Goal: Browse casually: Explore the website without a specific task or goal

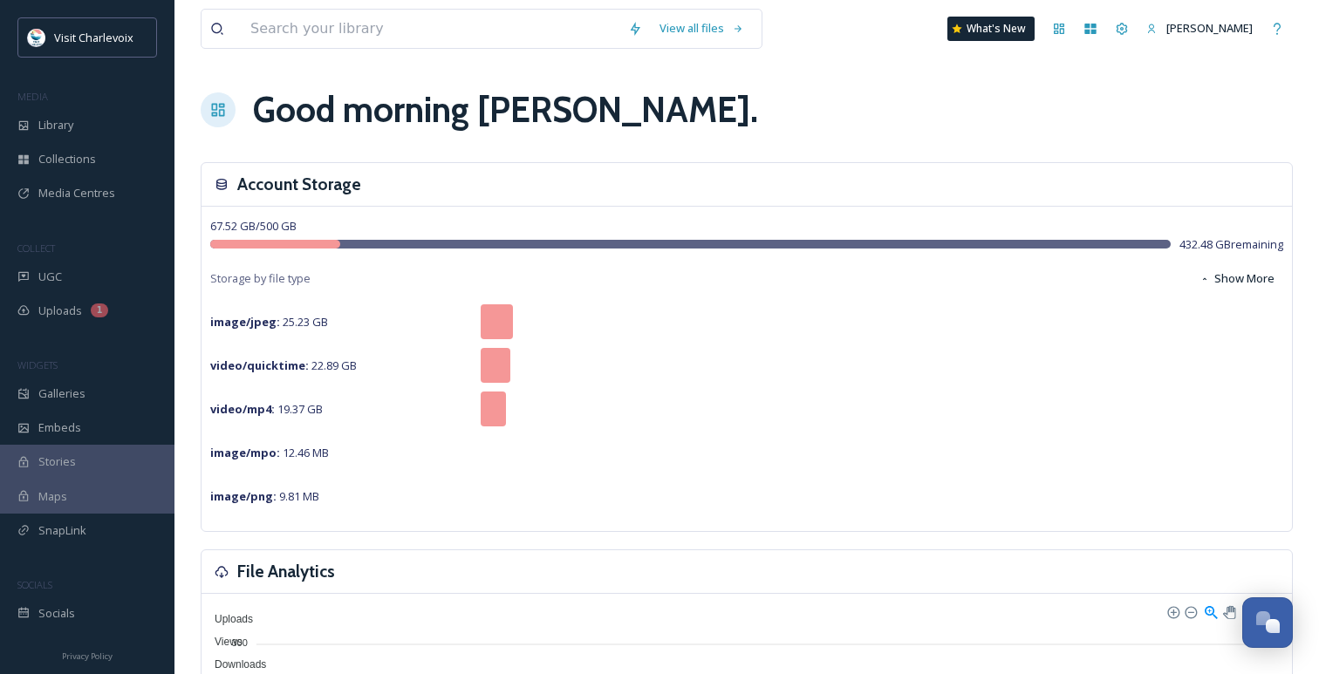
scroll to position [5670, 0]
click at [24, 277] on icon at bounding box center [23, 276] width 12 height 12
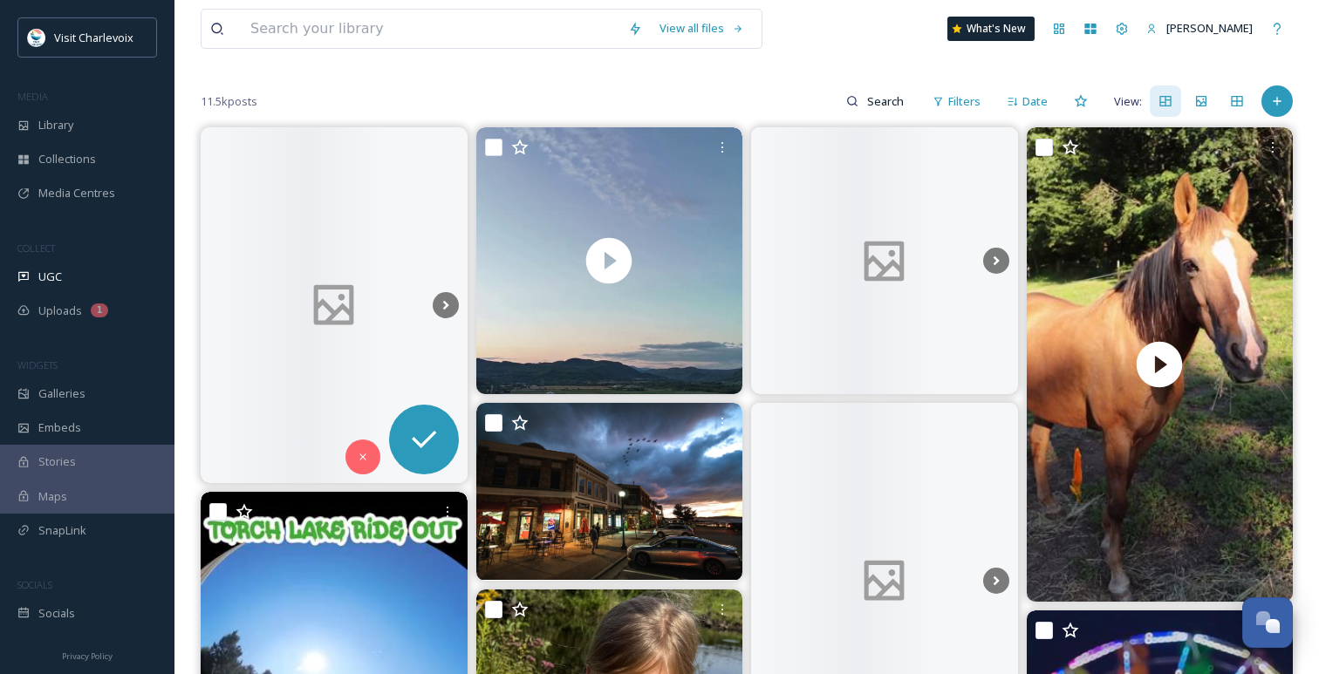
scroll to position [168, 0]
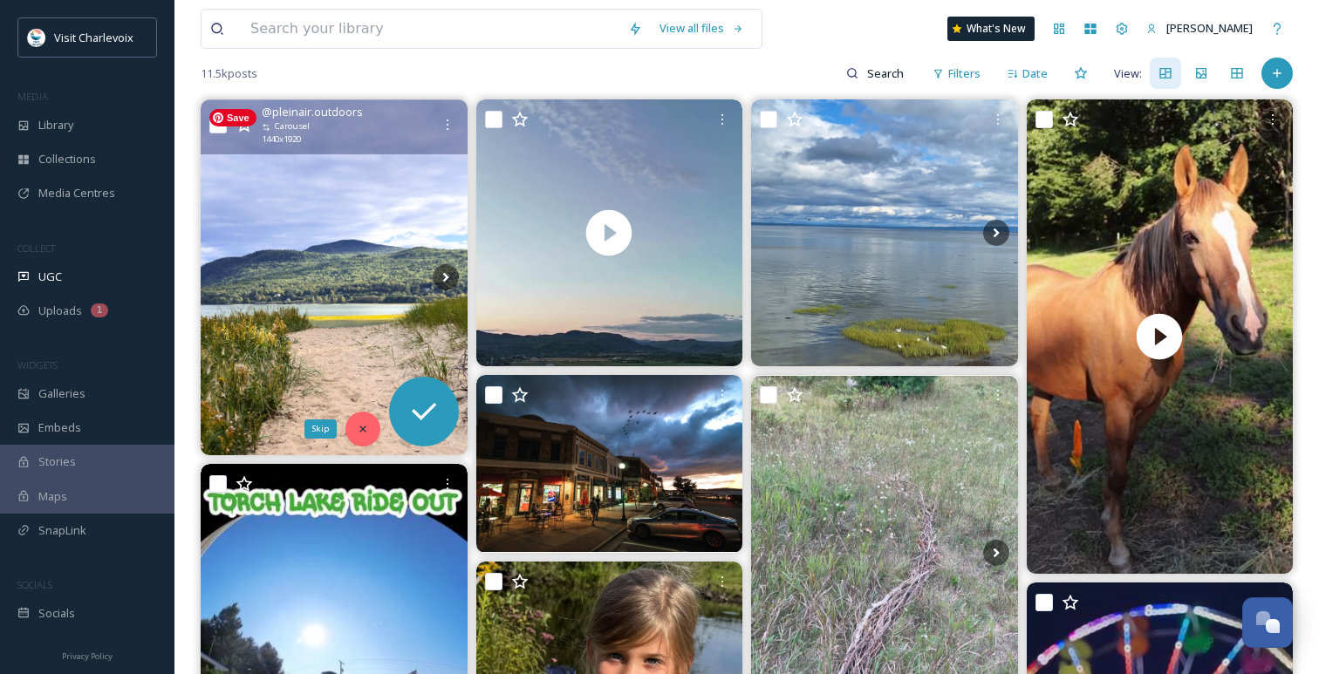
click at [357, 429] on icon at bounding box center [363, 429] width 12 height 12
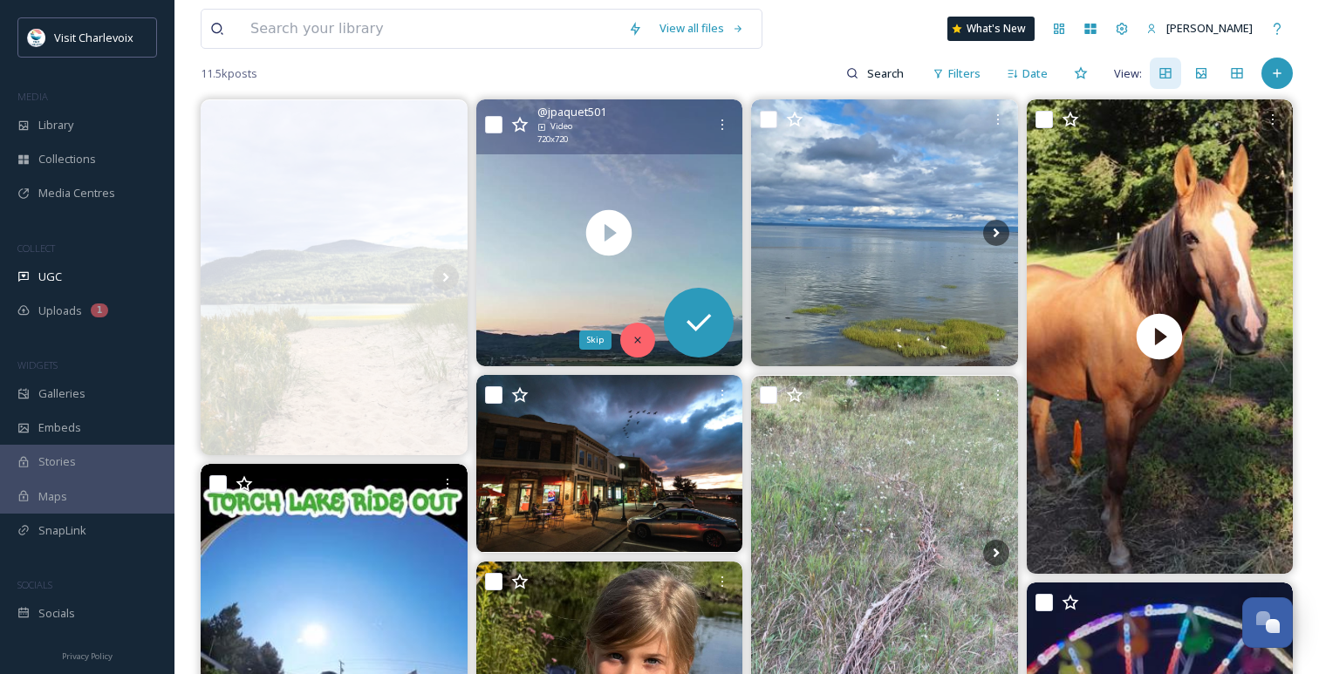
click at [631, 345] on icon at bounding box center [637, 340] width 12 height 12
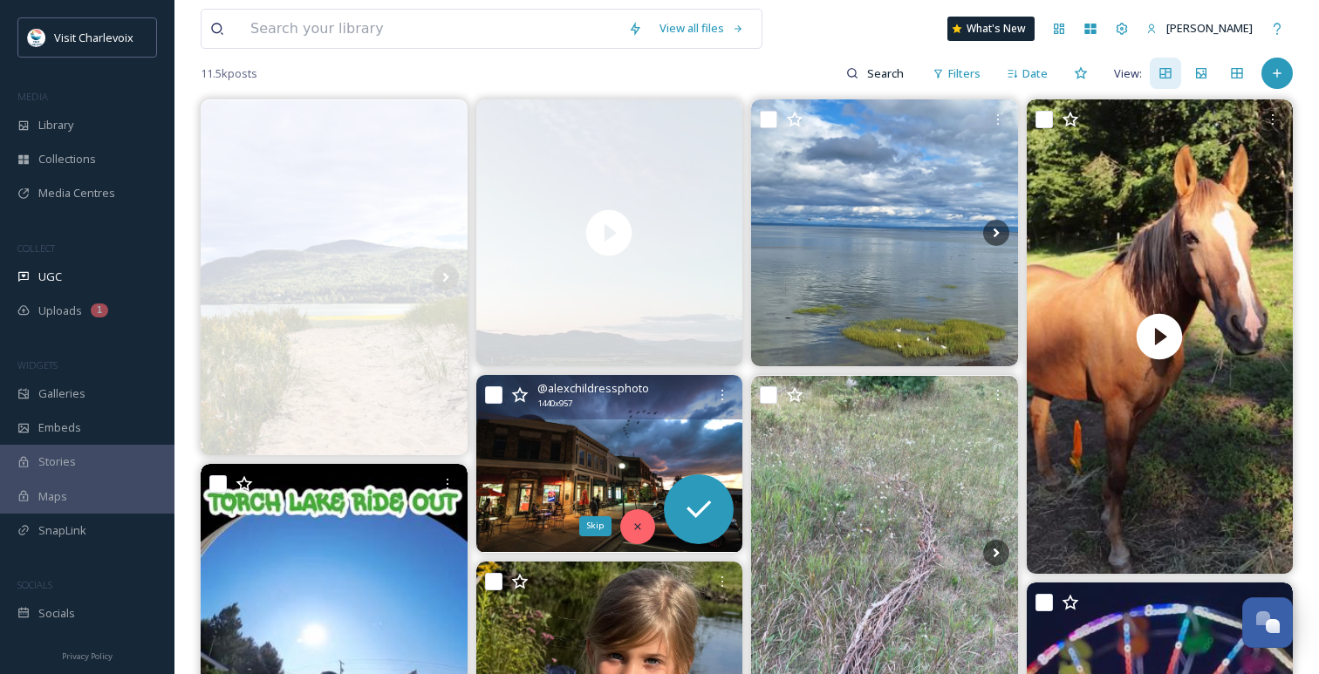
click at [645, 519] on div "Skip" at bounding box center [637, 526] width 35 height 35
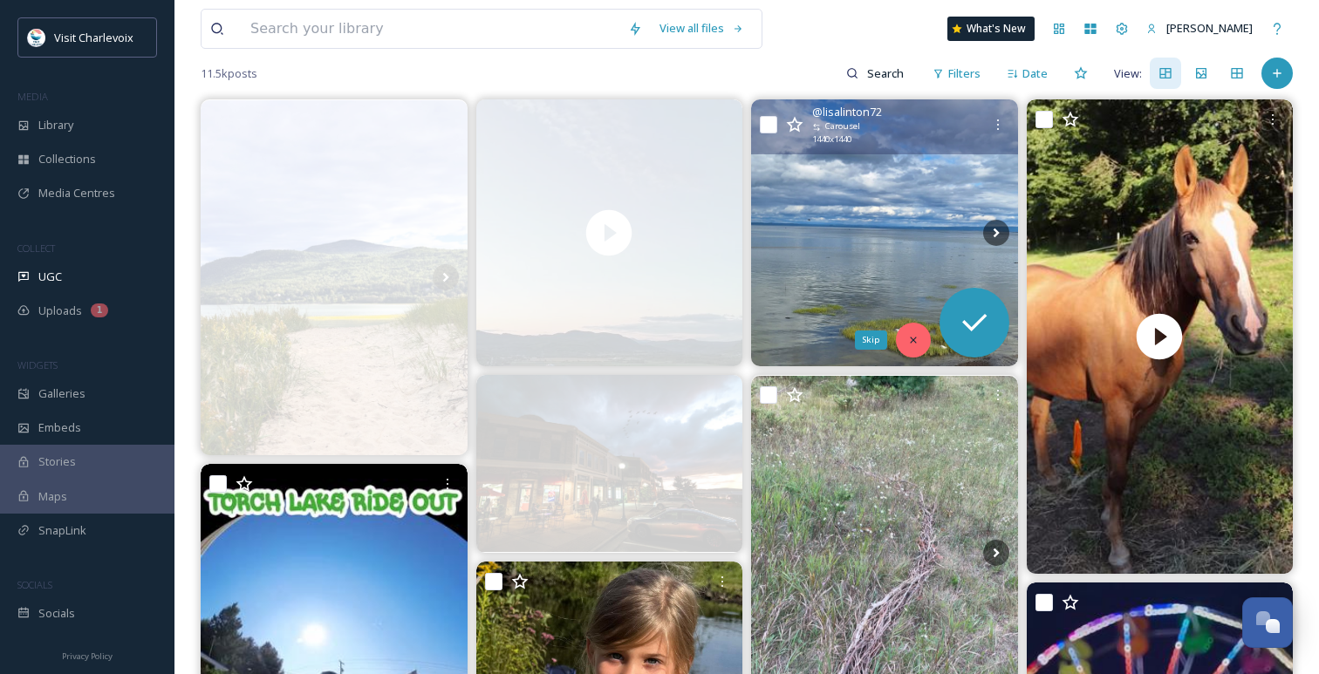
click at [917, 344] on icon at bounding box center [913, 340] width 12 height 12
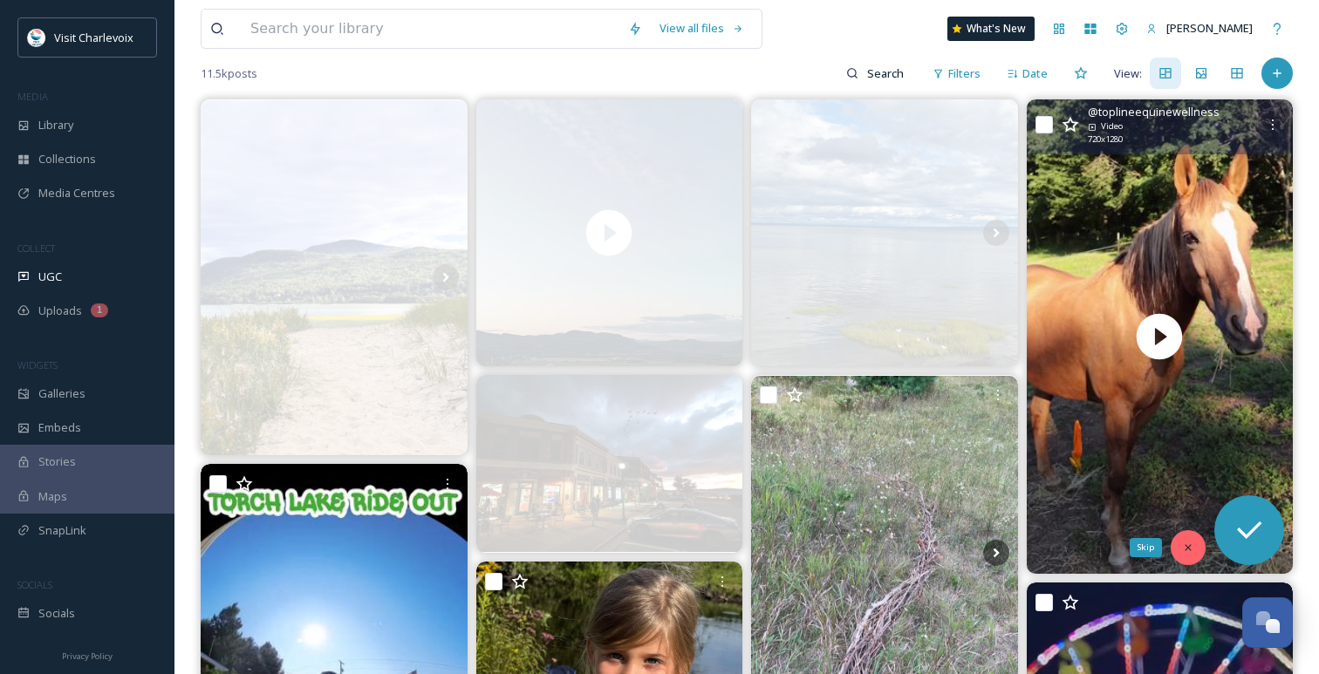
click at [1184, 549] on icon at bounding box center [1187, 547] width 6 height 6
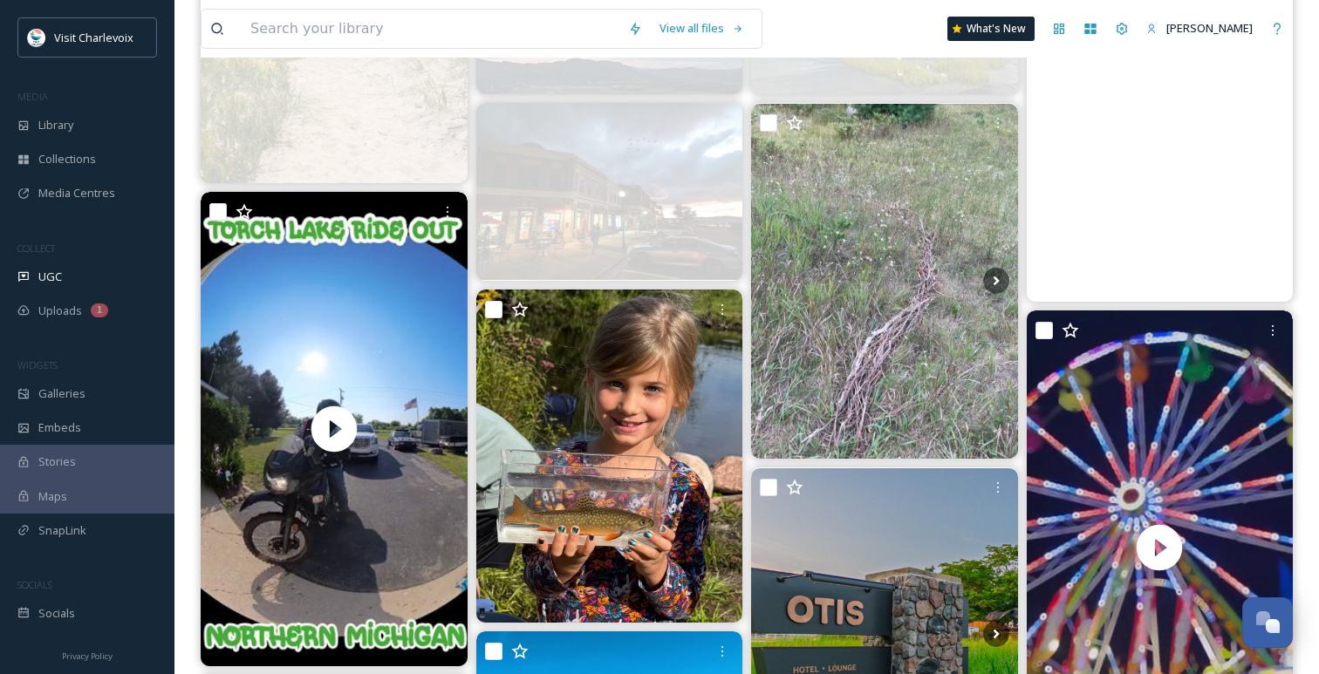
scroll to position [470, 0]
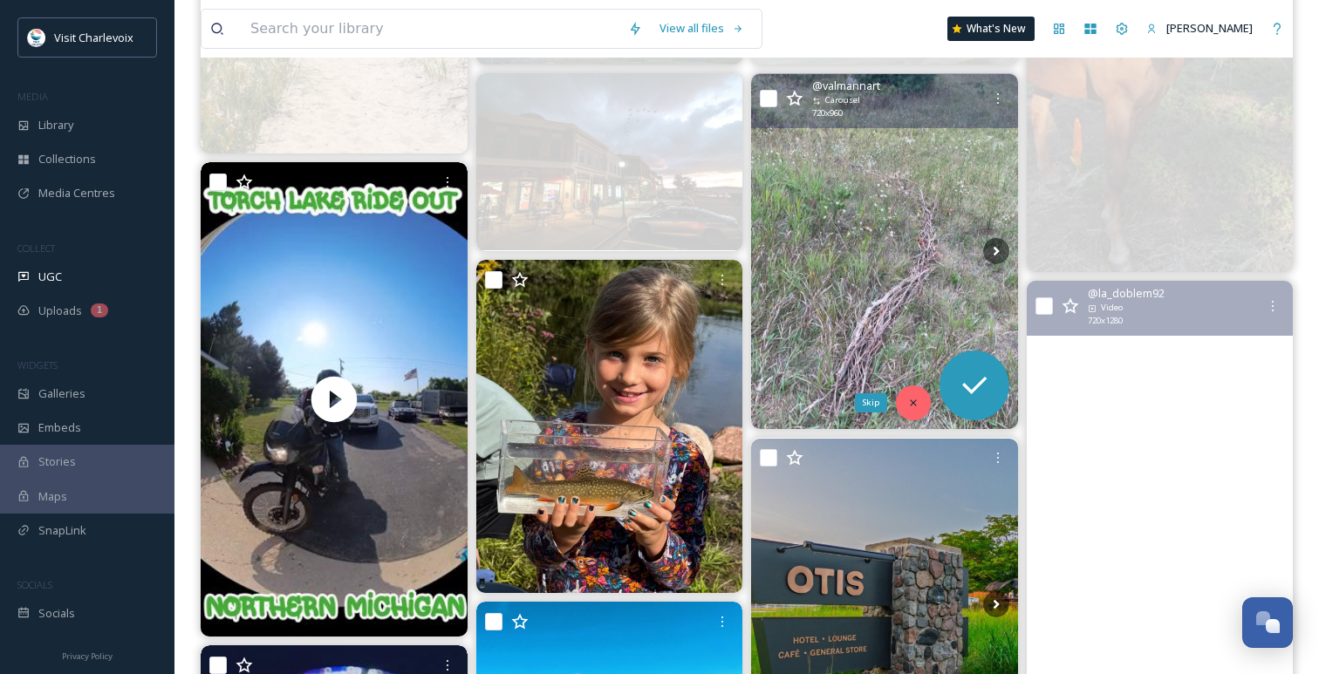
click at [911, 399] on icon at bounding box center [913, 403] width 12 height 12
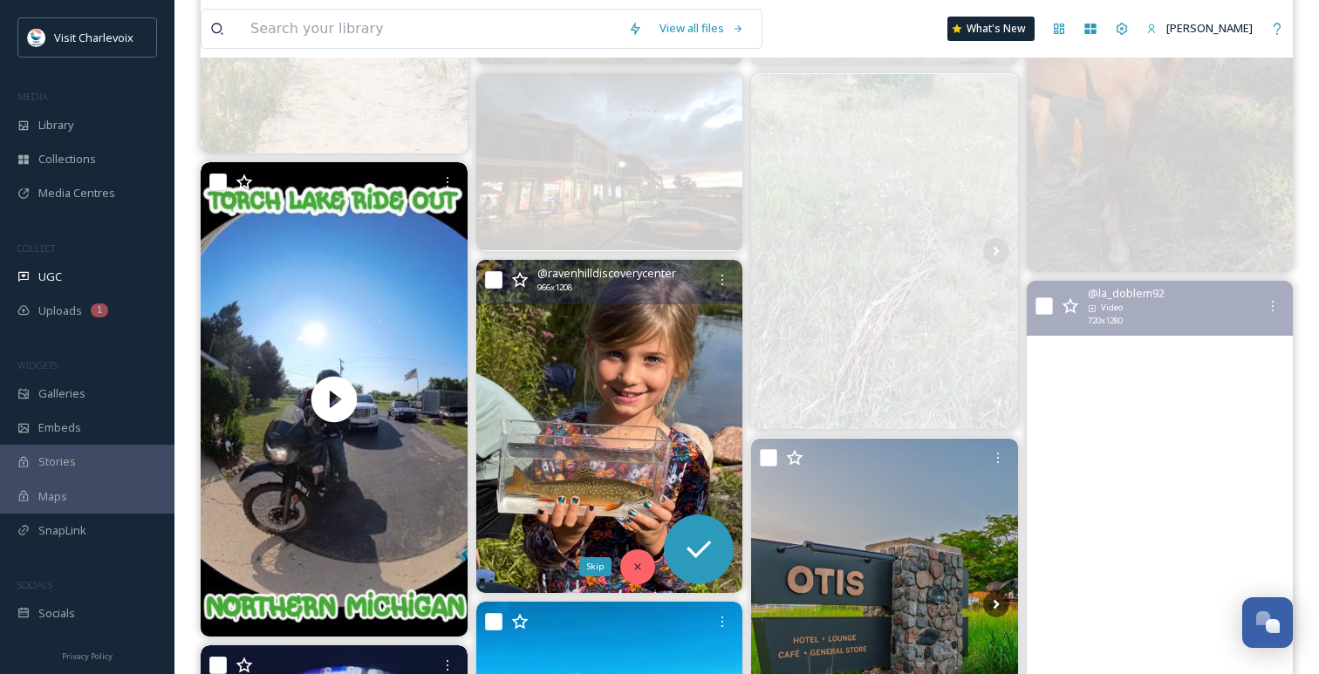
click at [644, 568] on div "Skip" at bounding box center [637, 566] width 35 height 35
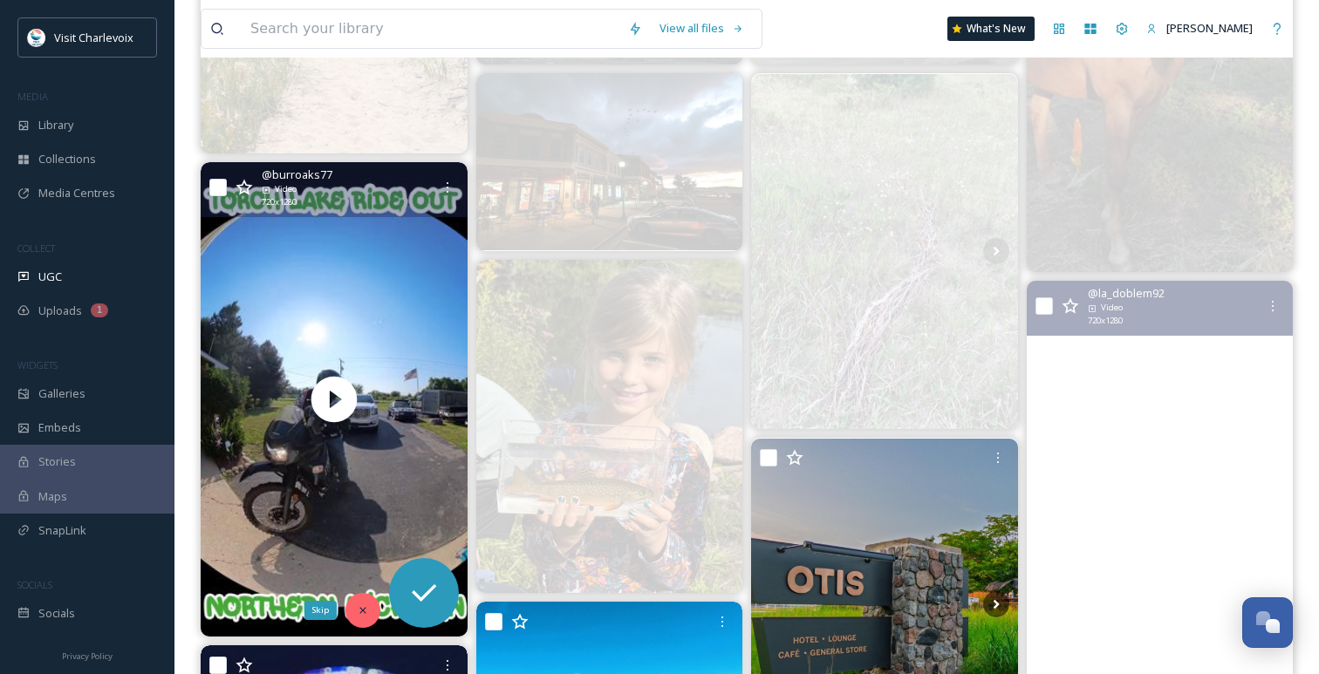
click at [358, 608] on icon at bounding box center [363, 610] width 12 height 12
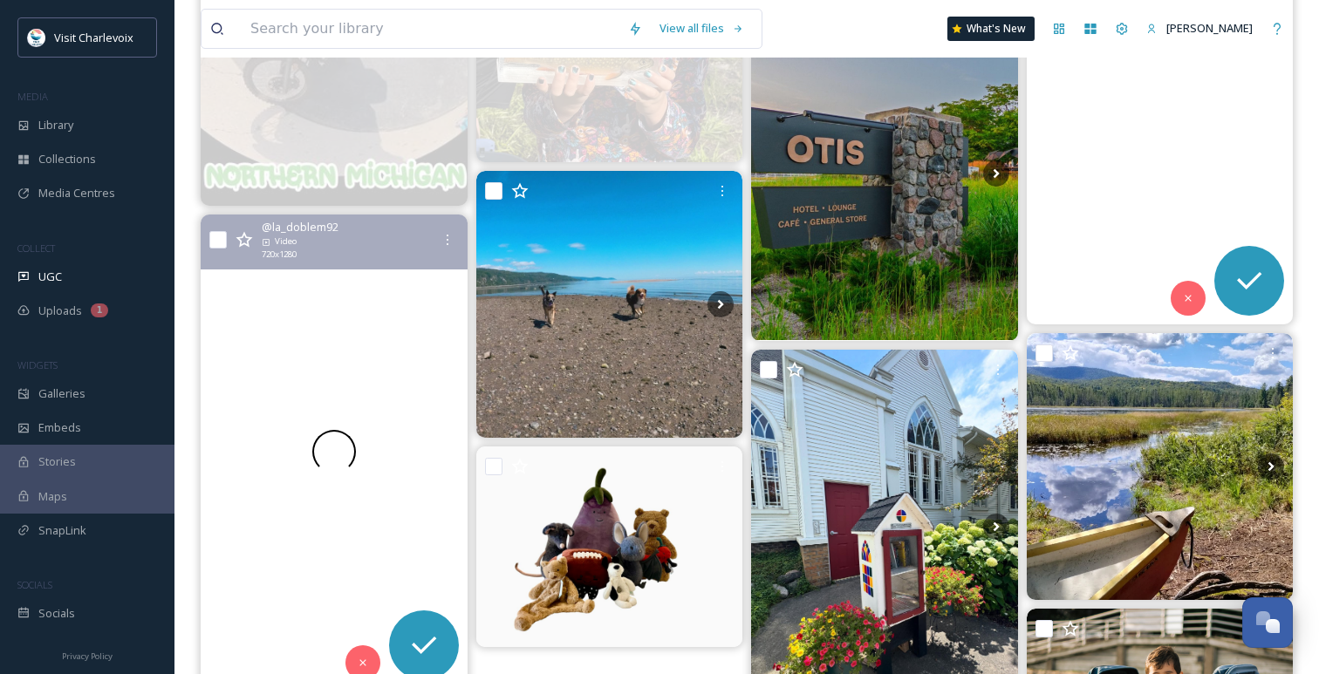
scroll to position [911, 0]
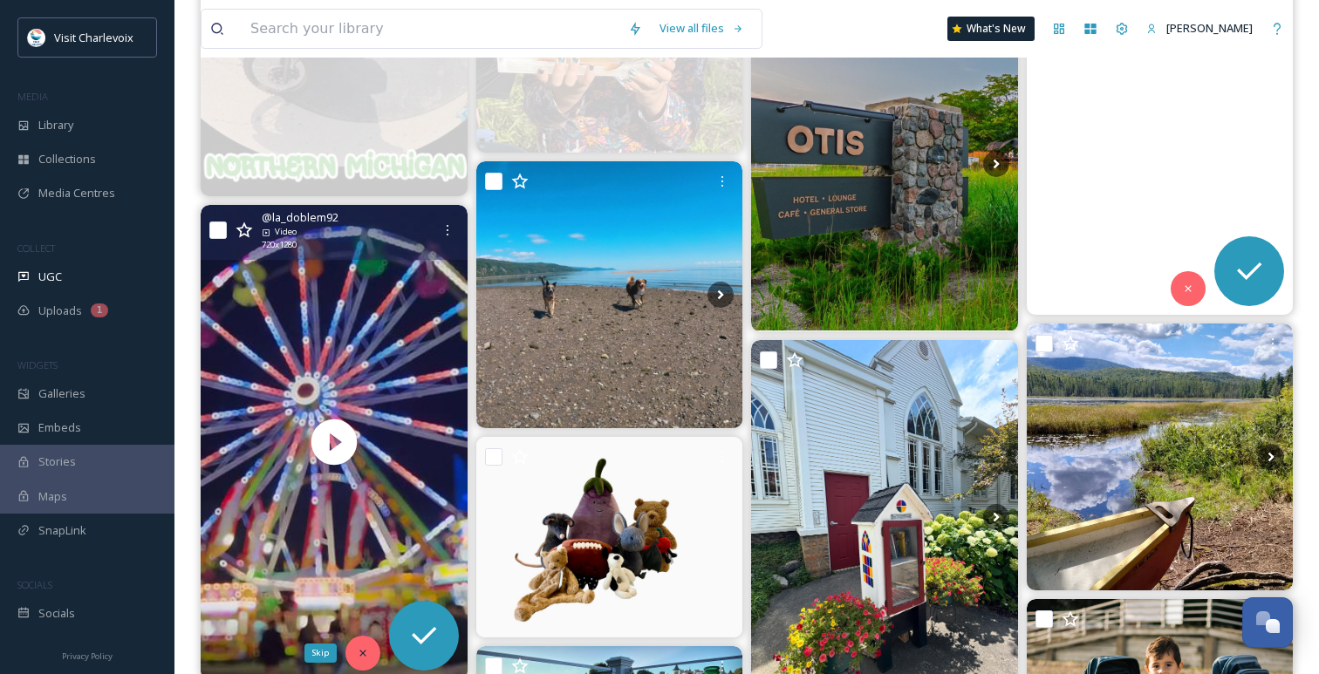
click at [363, 645] on div "Skip" at bounding box center [362, 653] width 35 height 35
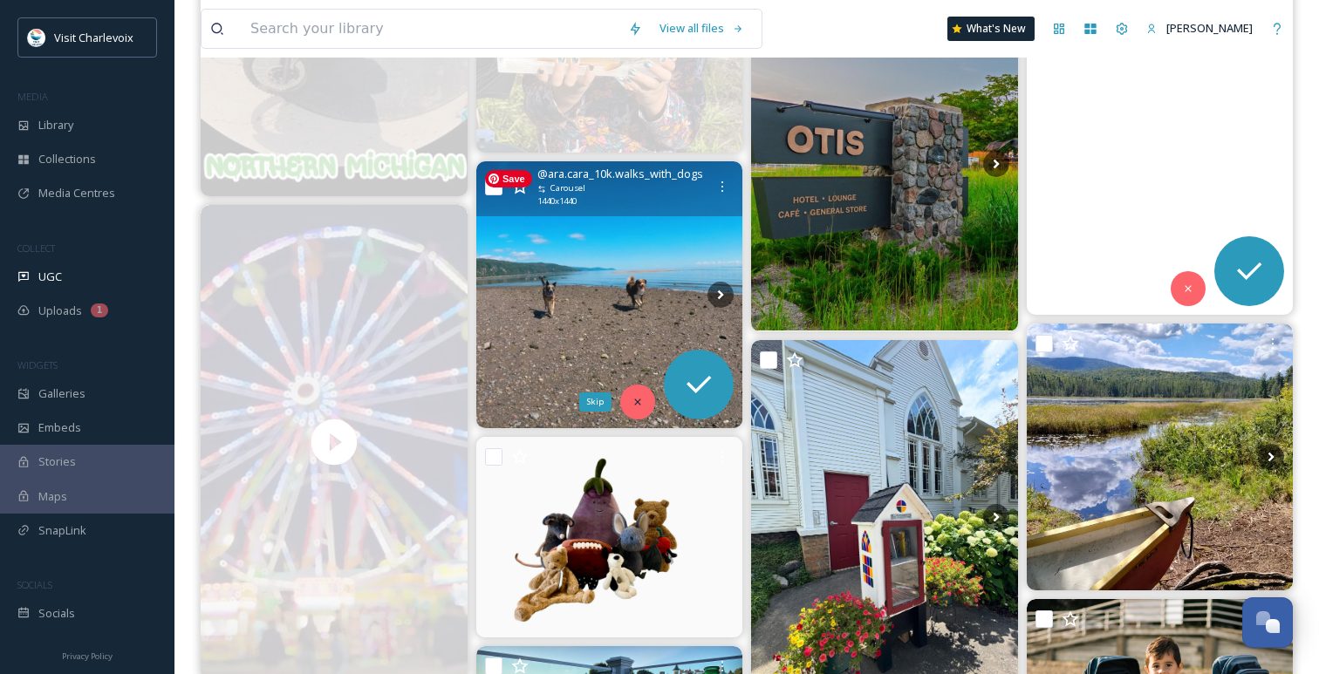
click at [640, 391] on div "Skip" at bounding box center [637, 402] width 35 height 35
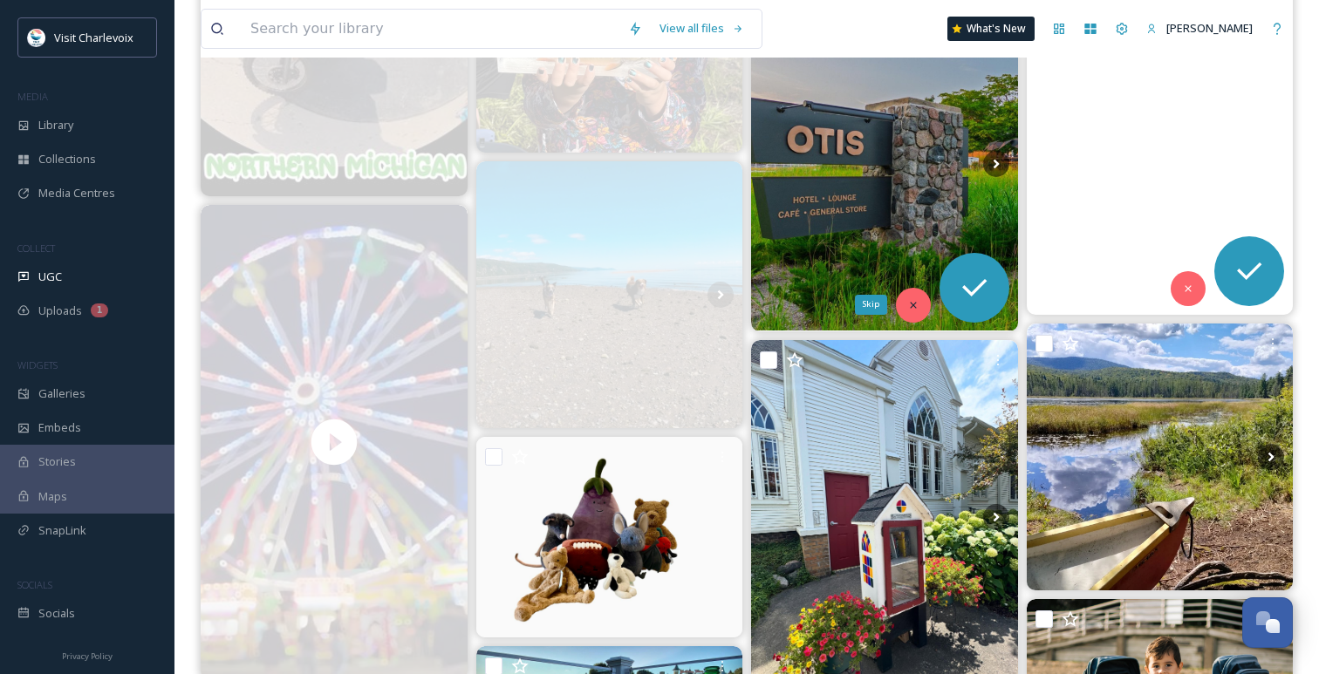
click at [916, 303] on icon at bounding box center [913, 305] width 12 height 12
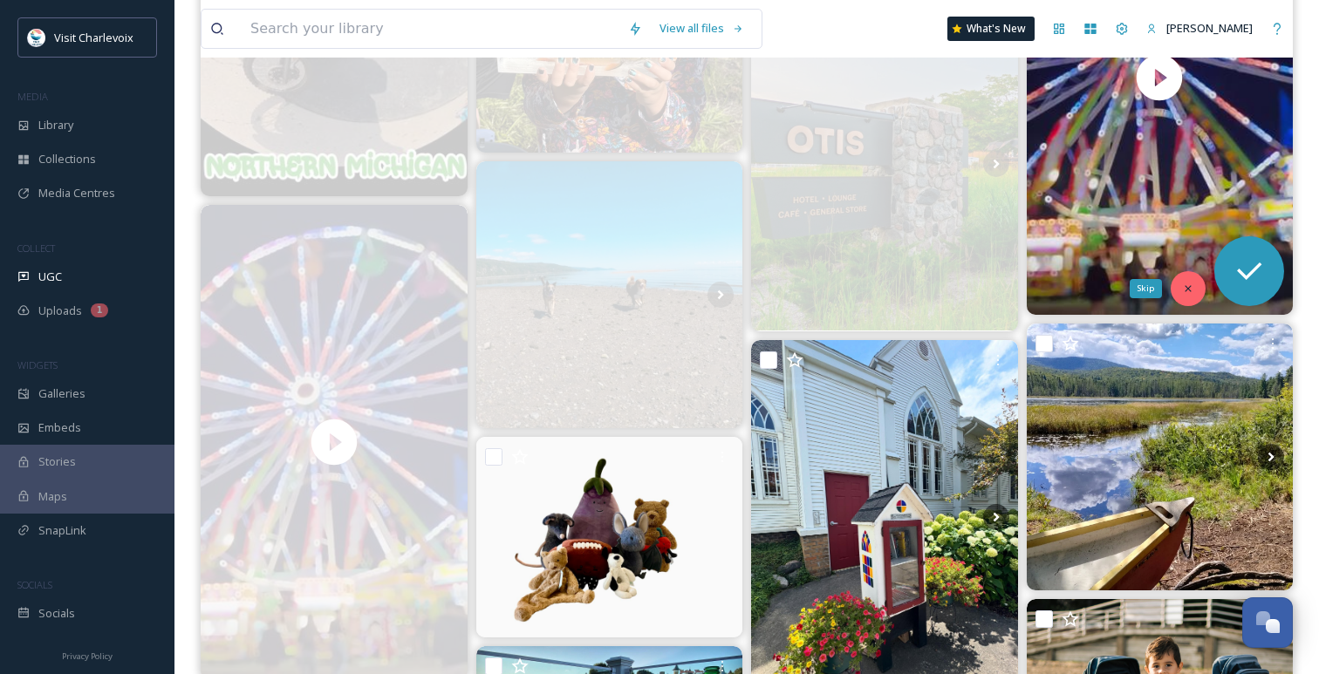
click at [1190, 283] on icon at bounding box center [1188, 289] width 12 height 12
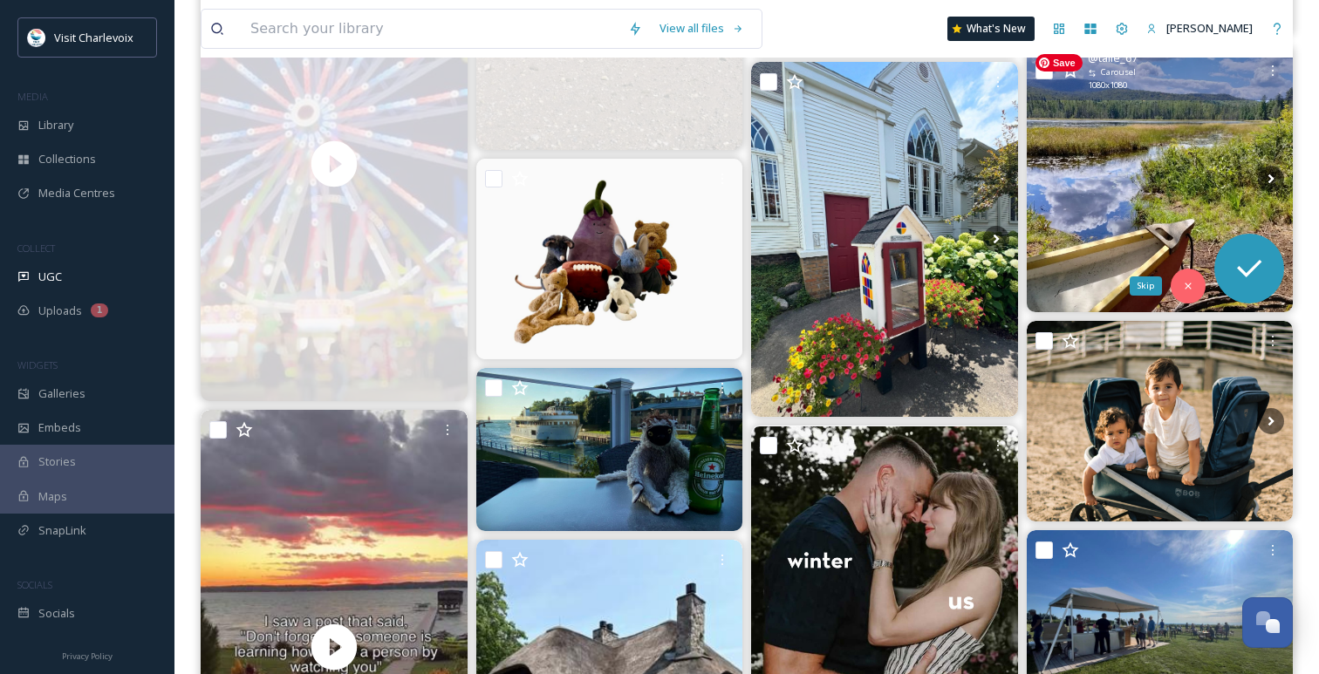
scroll to position [1211, 0]
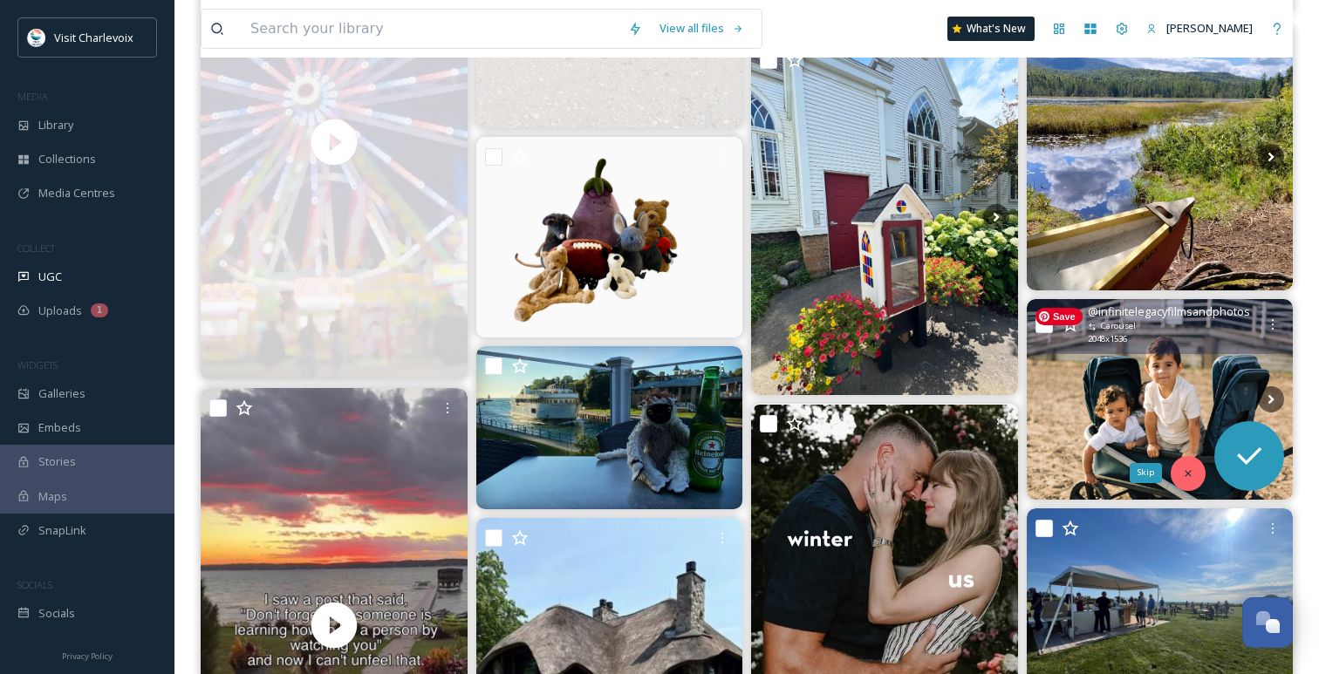
click at [1185, 476] on icon at bounding box center [1187, 473] width 6 height 6
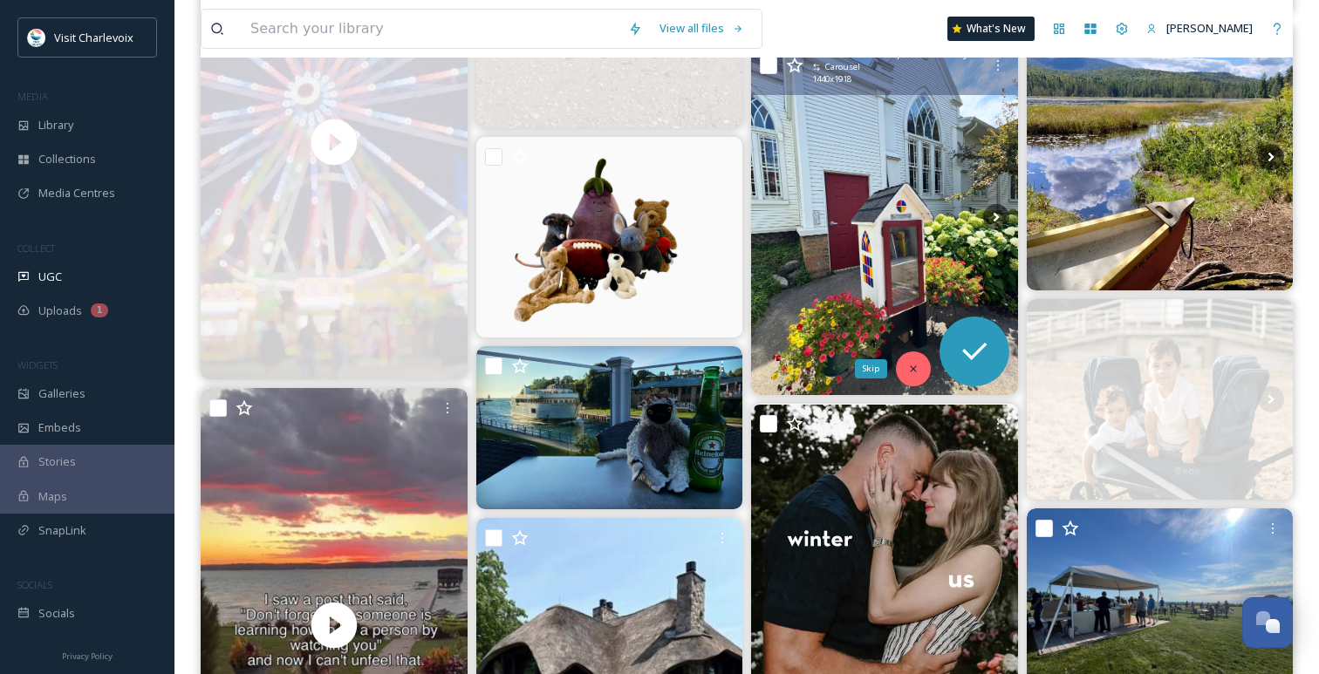
click at [910, 367] on icon at bounding box center [913, 369] width 12 height 12
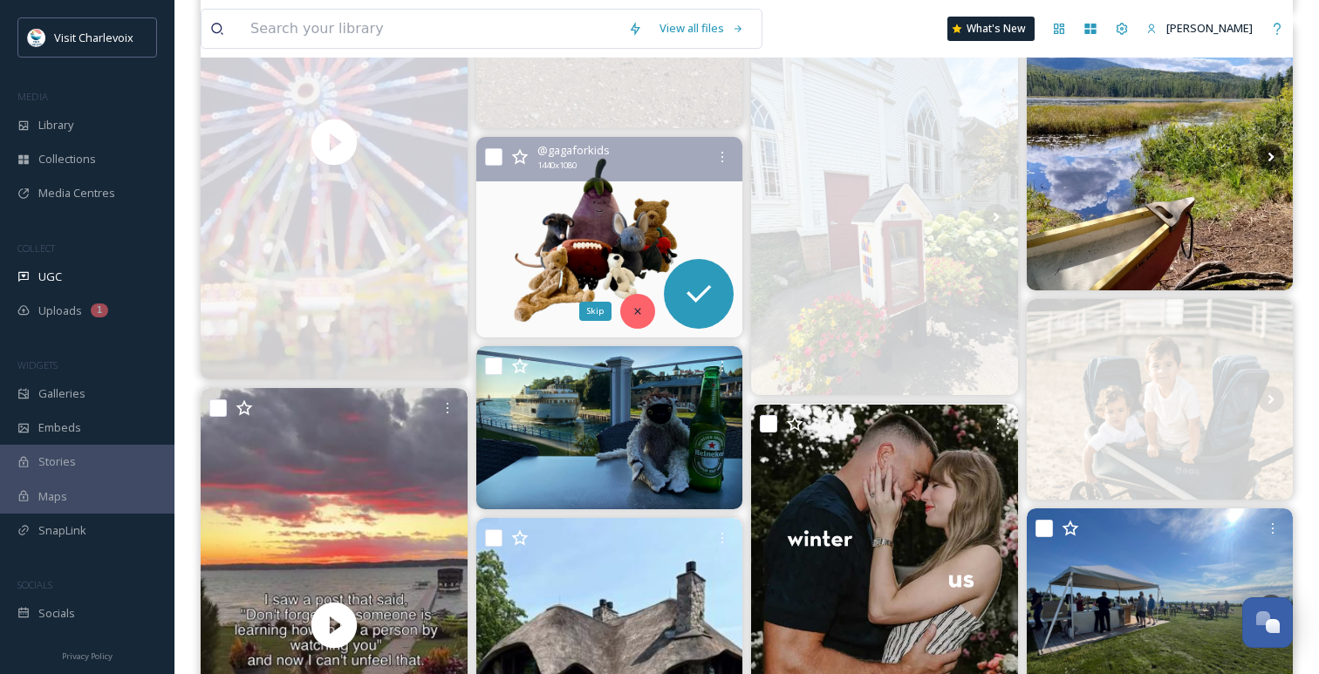
click at [638, 306] on icon at bounding box center [637, 311] width 12 height 12
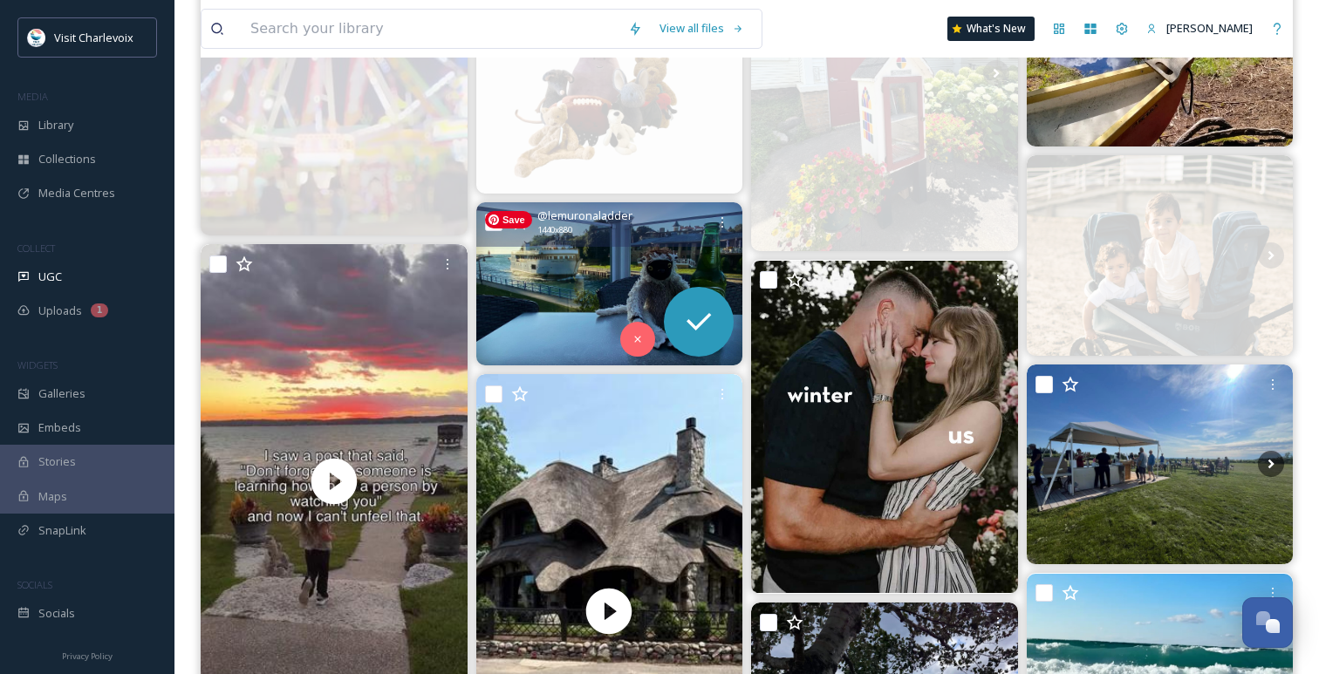
scroll to position [1357, 0]
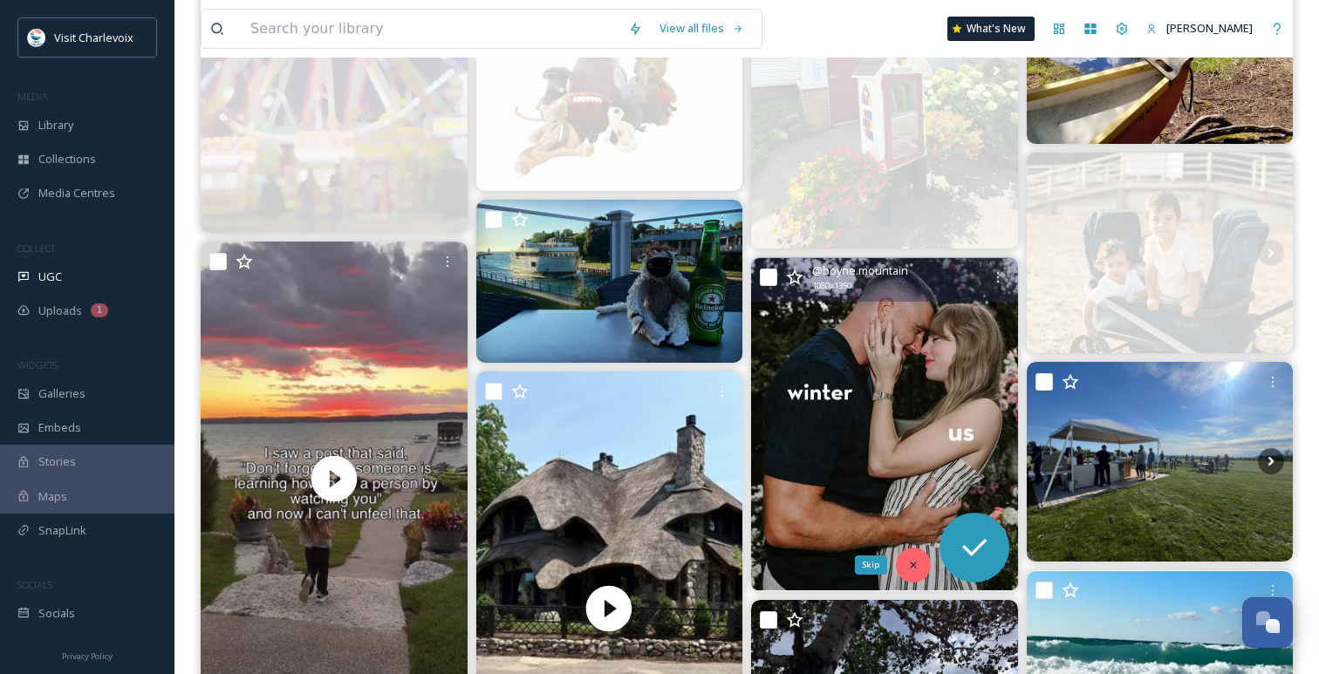
click at [913, 568] on icon at bounding box center [913, 565] width 12 height 12
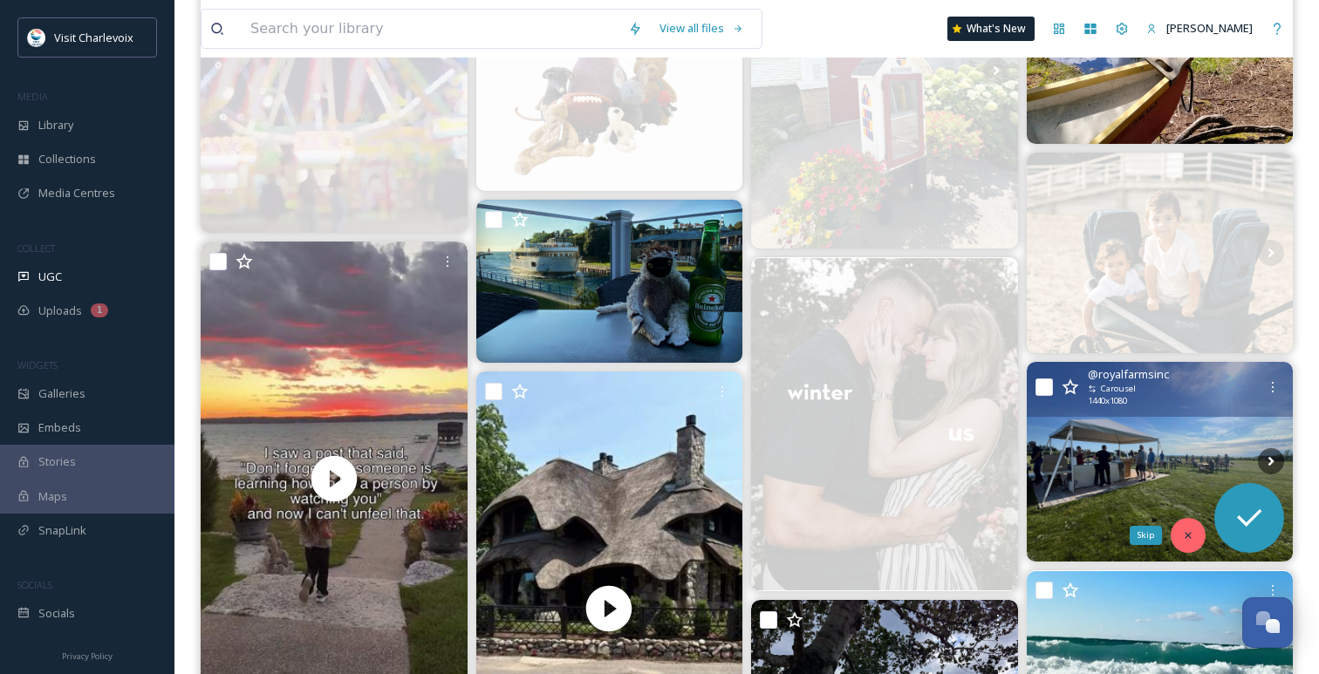
click at [1188, 535] on icon at bounding box center [1187, 535] width 6 height 6
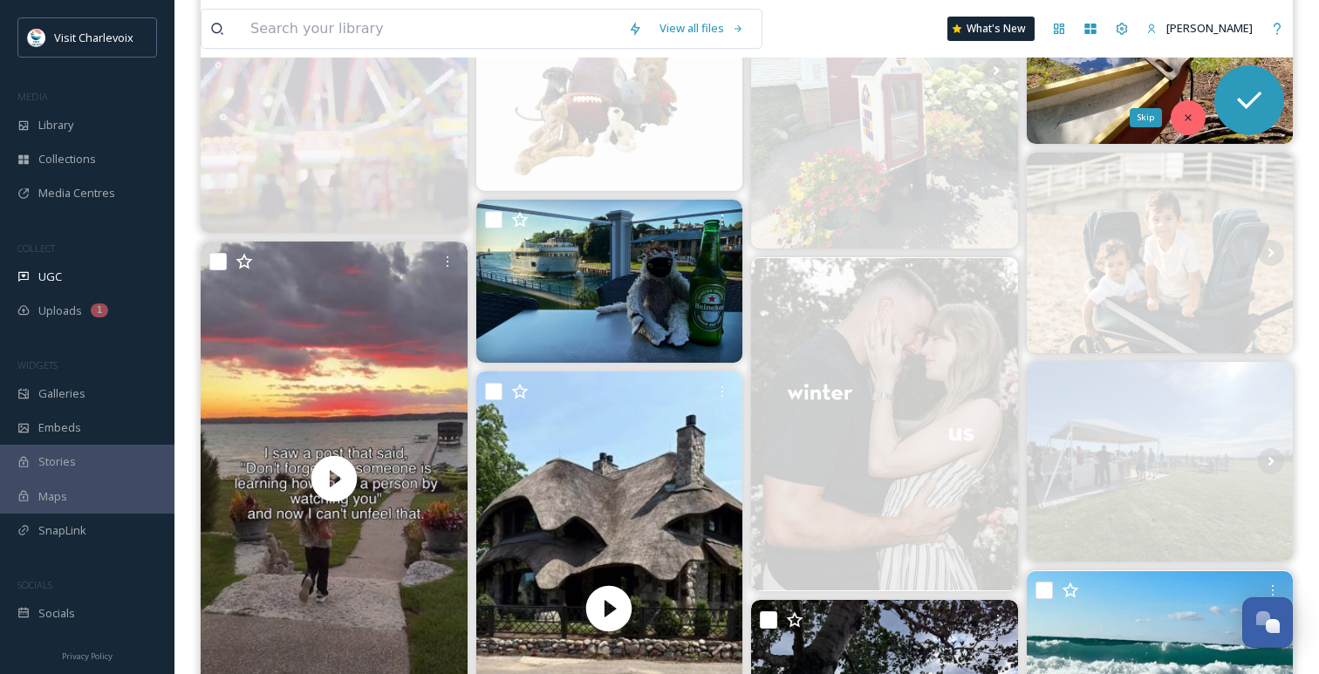
click at [1194, 122] on div "Skip" at bounding box center [1187, 117] width 35 height 35
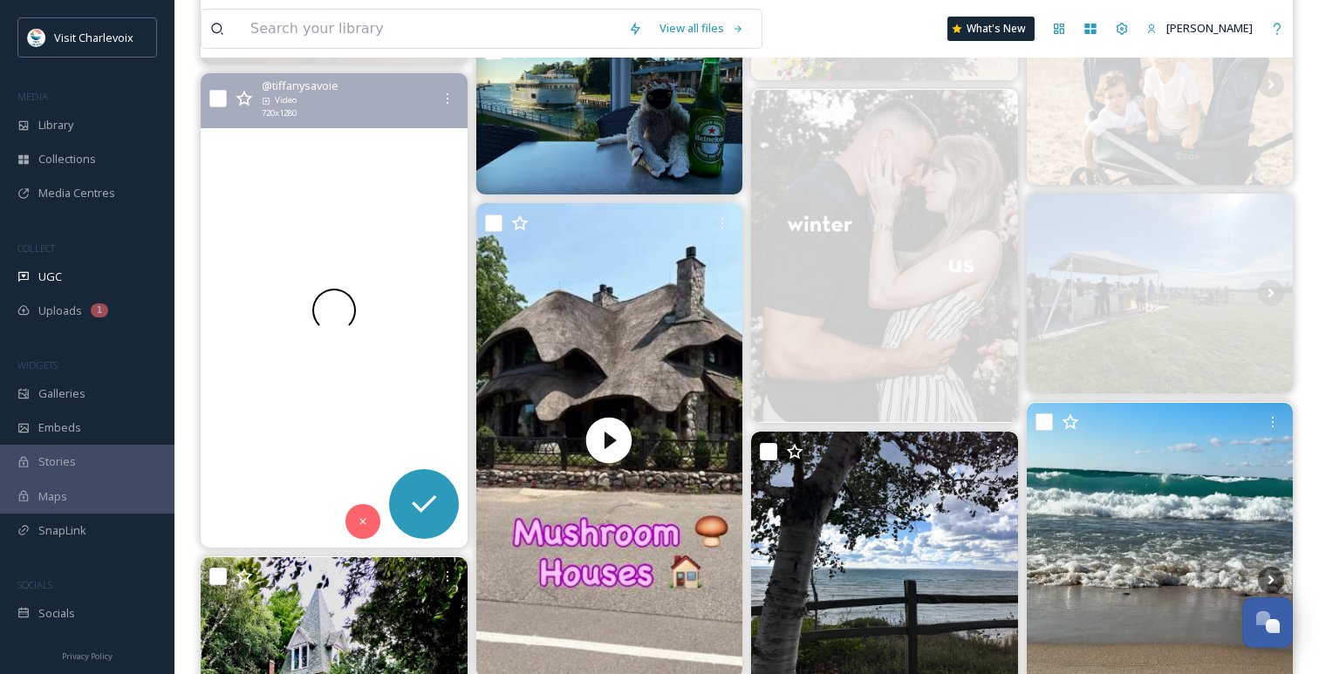
scroll to position [1558, 0]
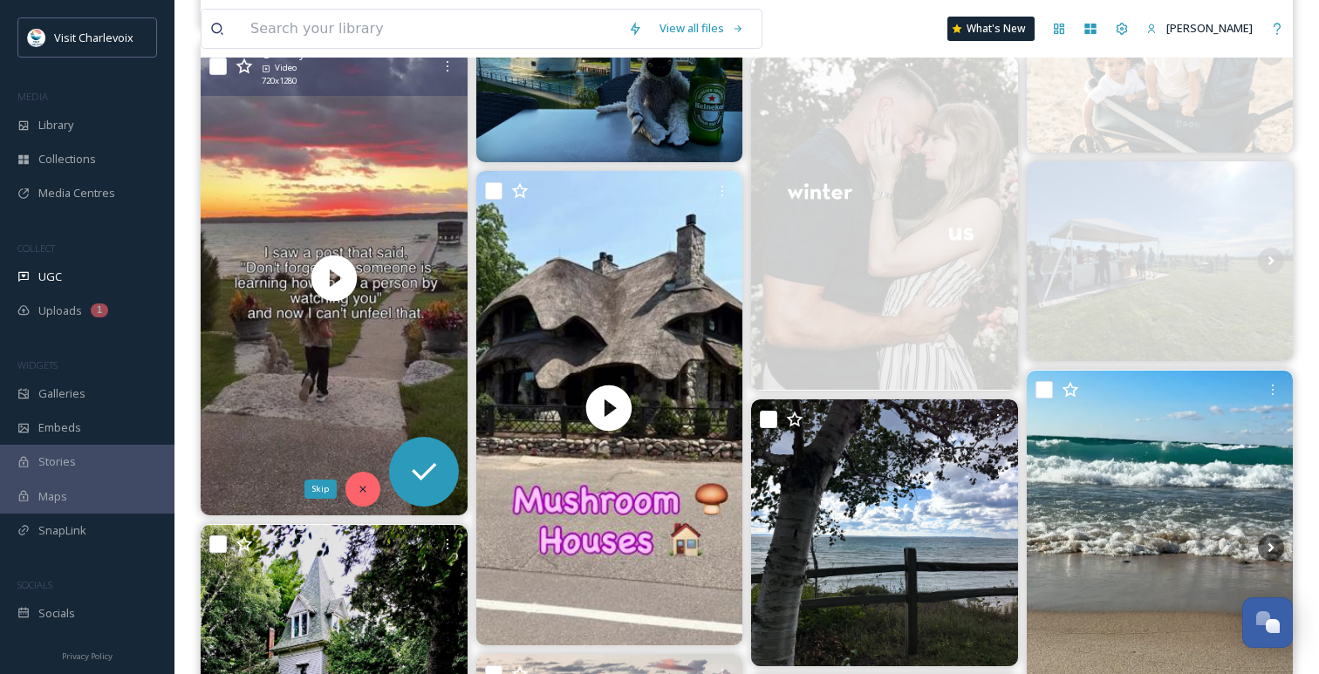
click at [365, 492] on icon at bounding box center [362, 489] width 6 height 6
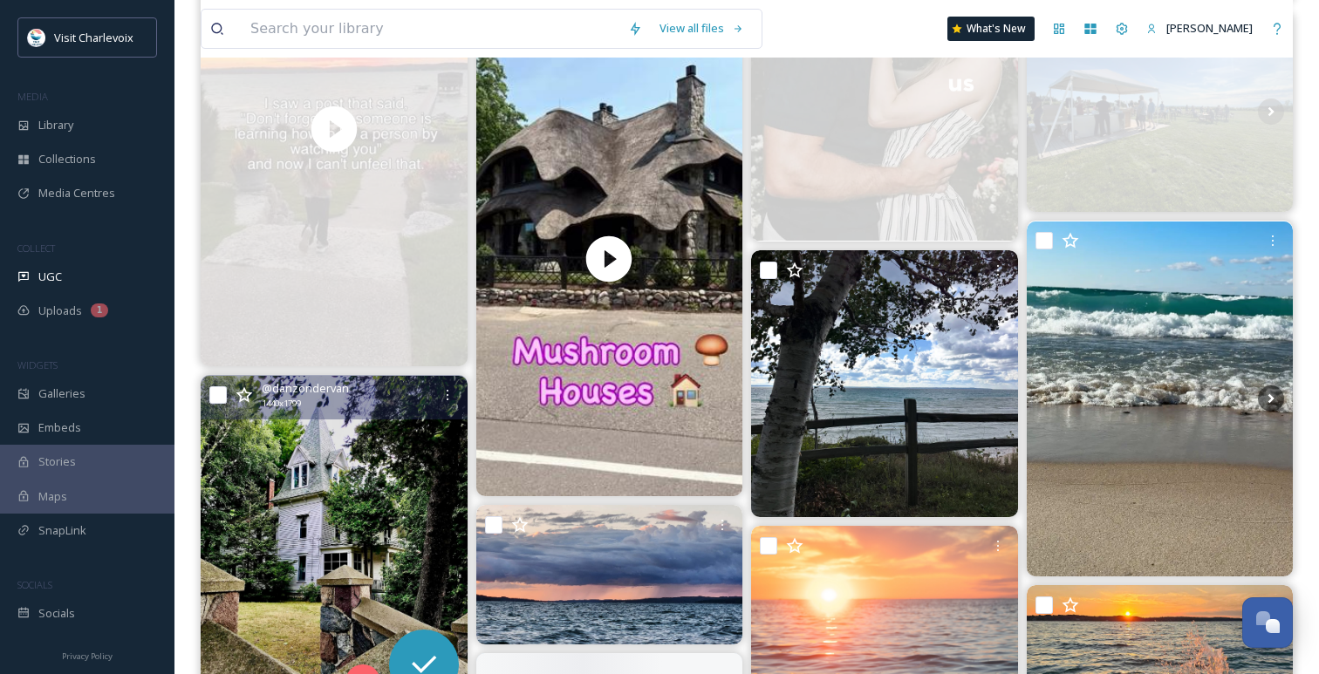
scroll to position [1897, 0]
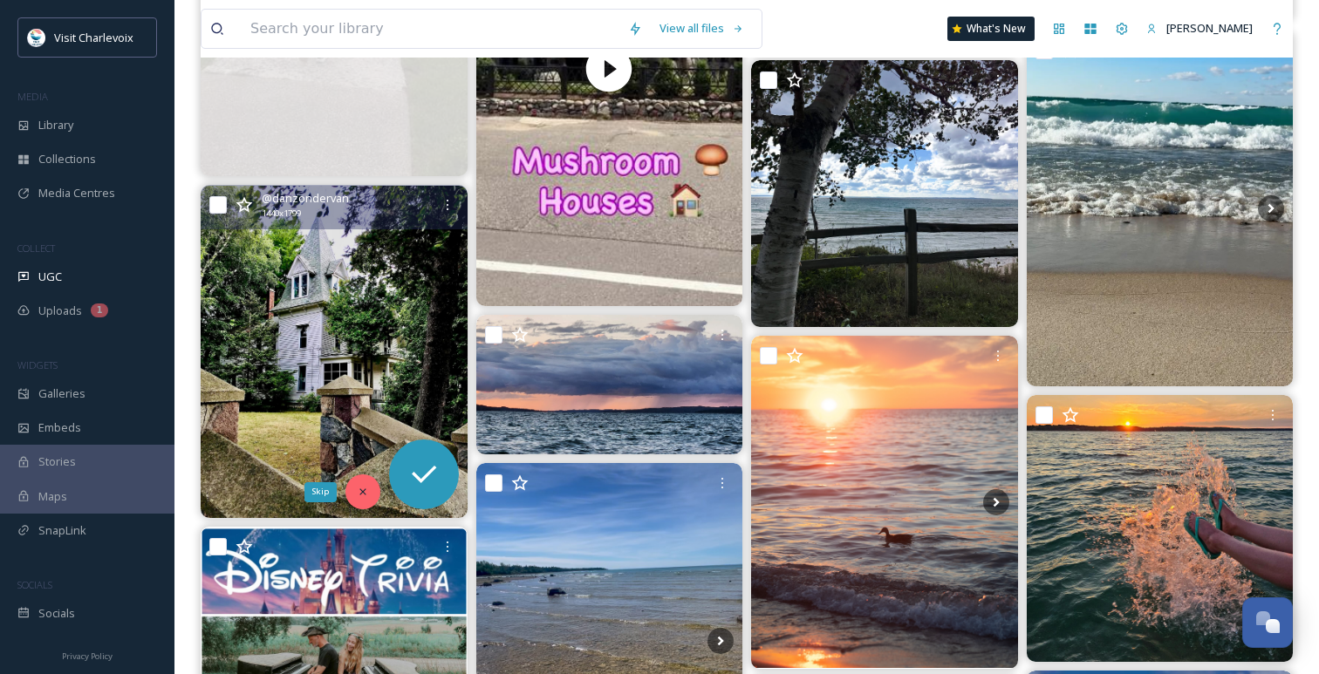
click at [365, 492] on icon at bounding box center [363, 492] width 12 height 12
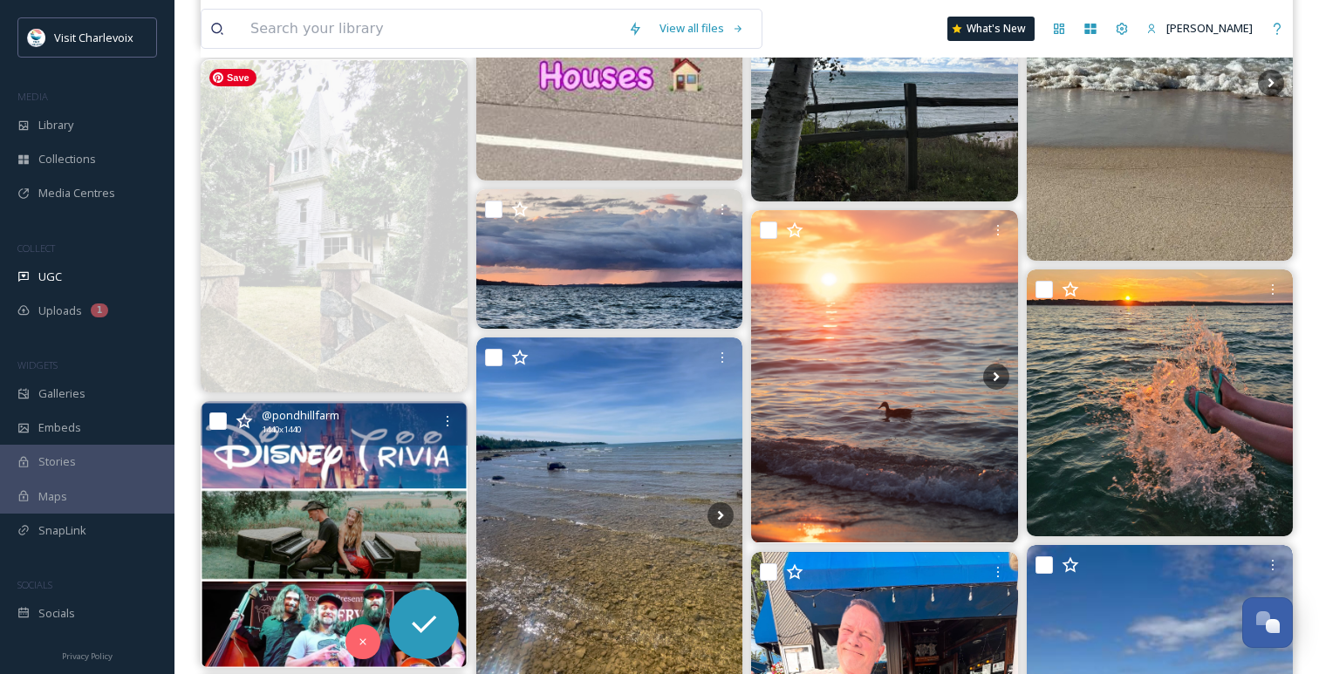
scroll to position [2181, 0]
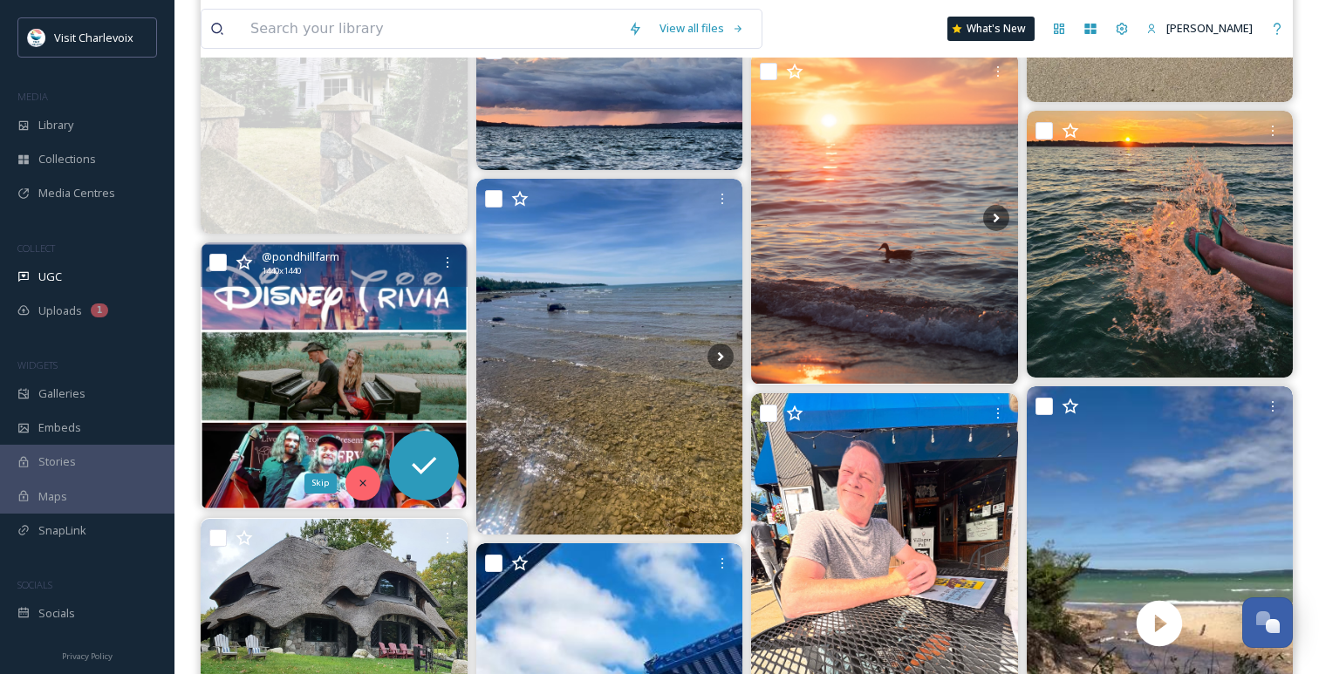
click at [361, 485] on icon at bounding box center [362, 484] width 6 height 6
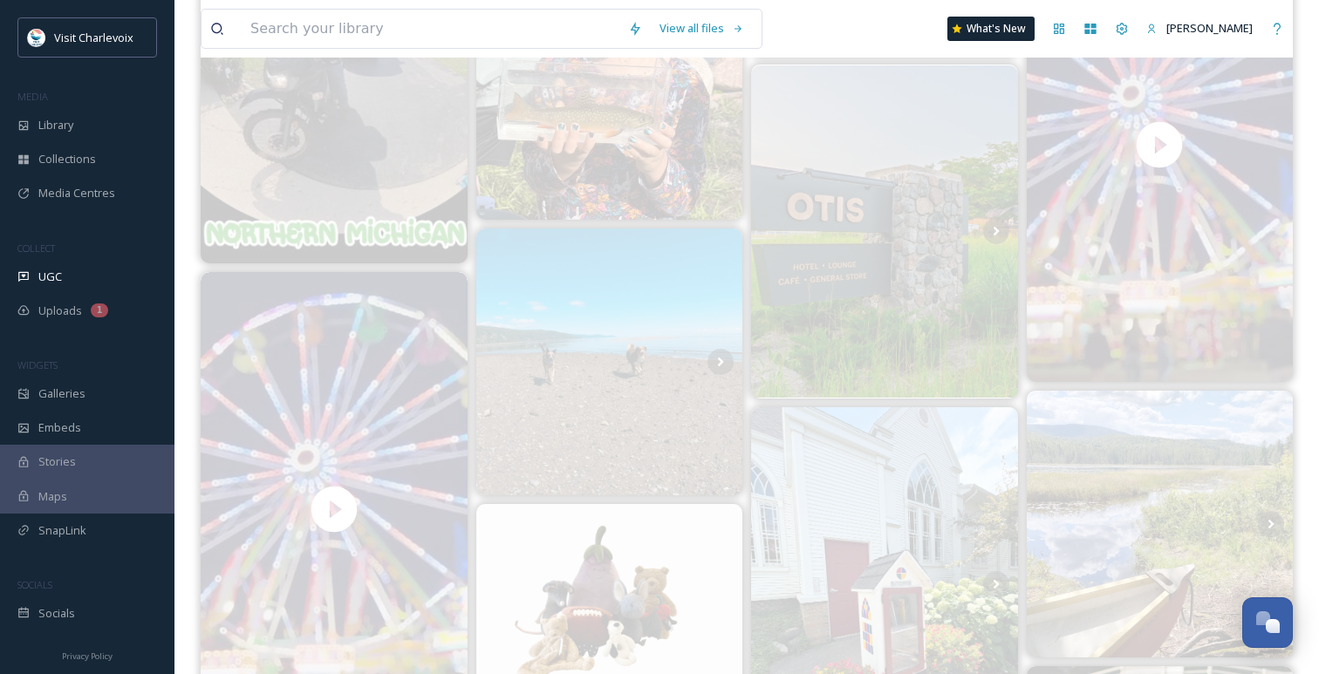
scroll to position [654, 0]
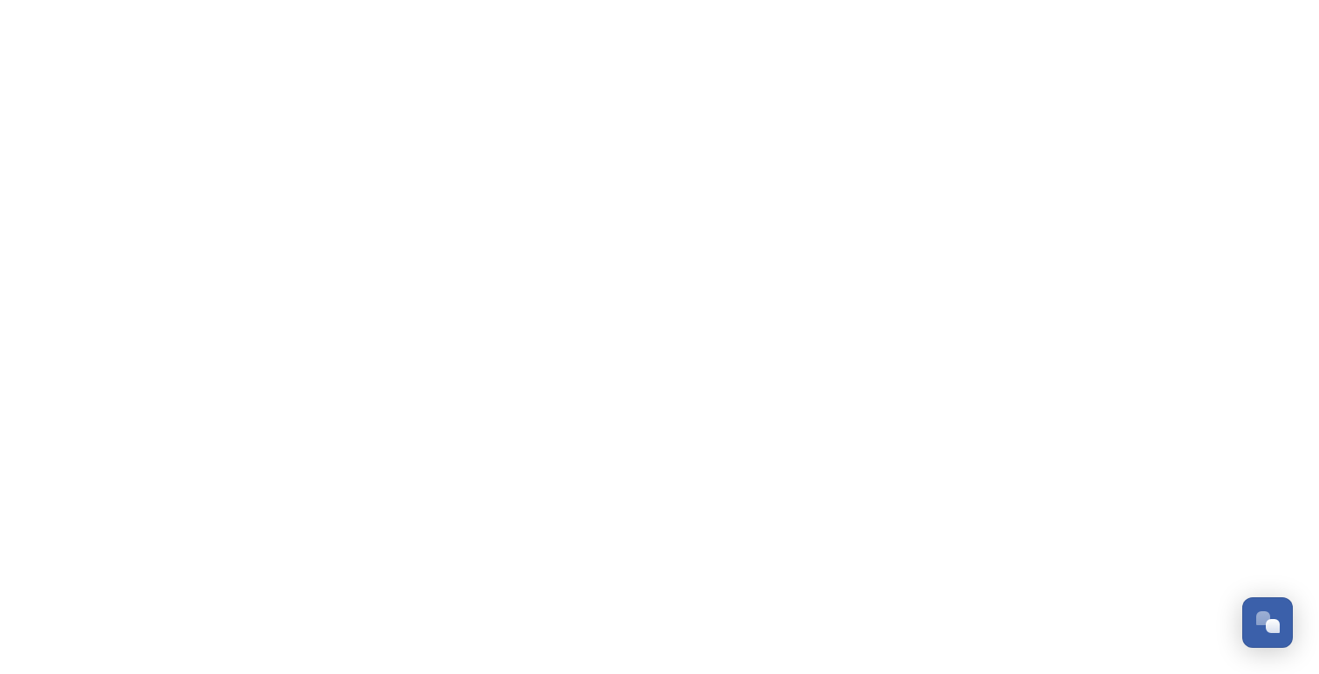
scroll to position [5772, 0]
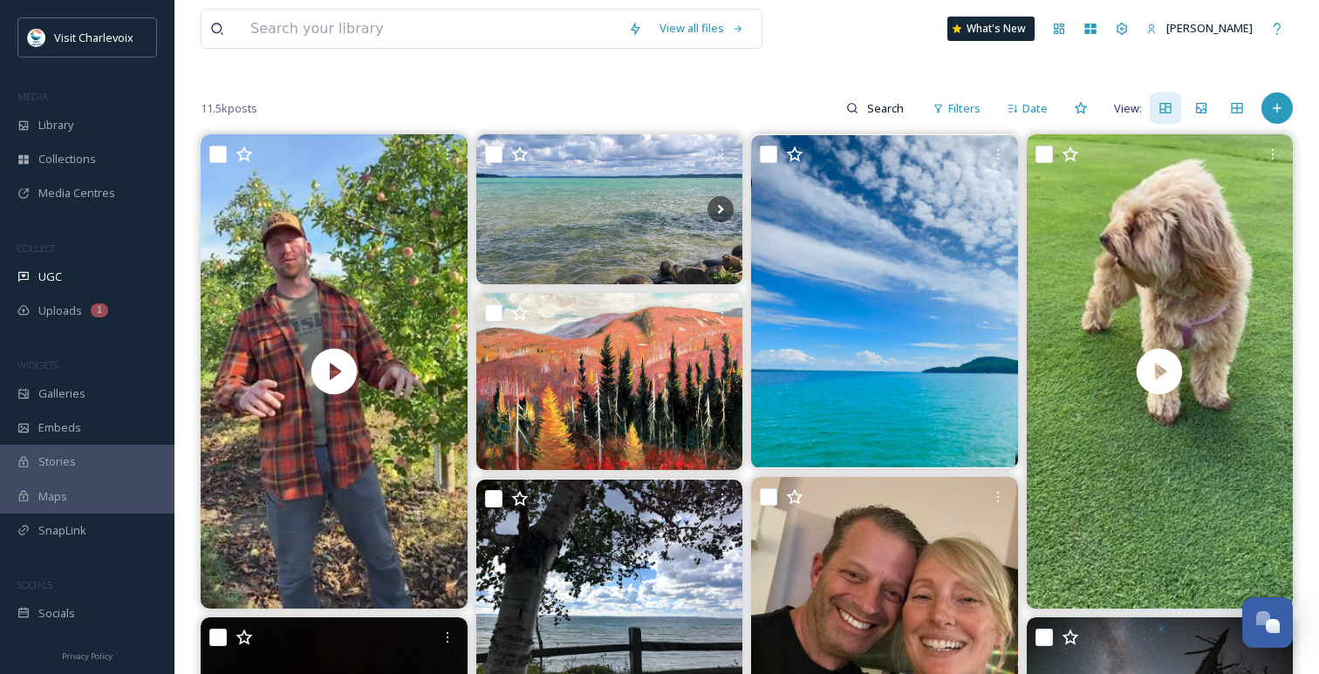
scroll to position [263, 0]
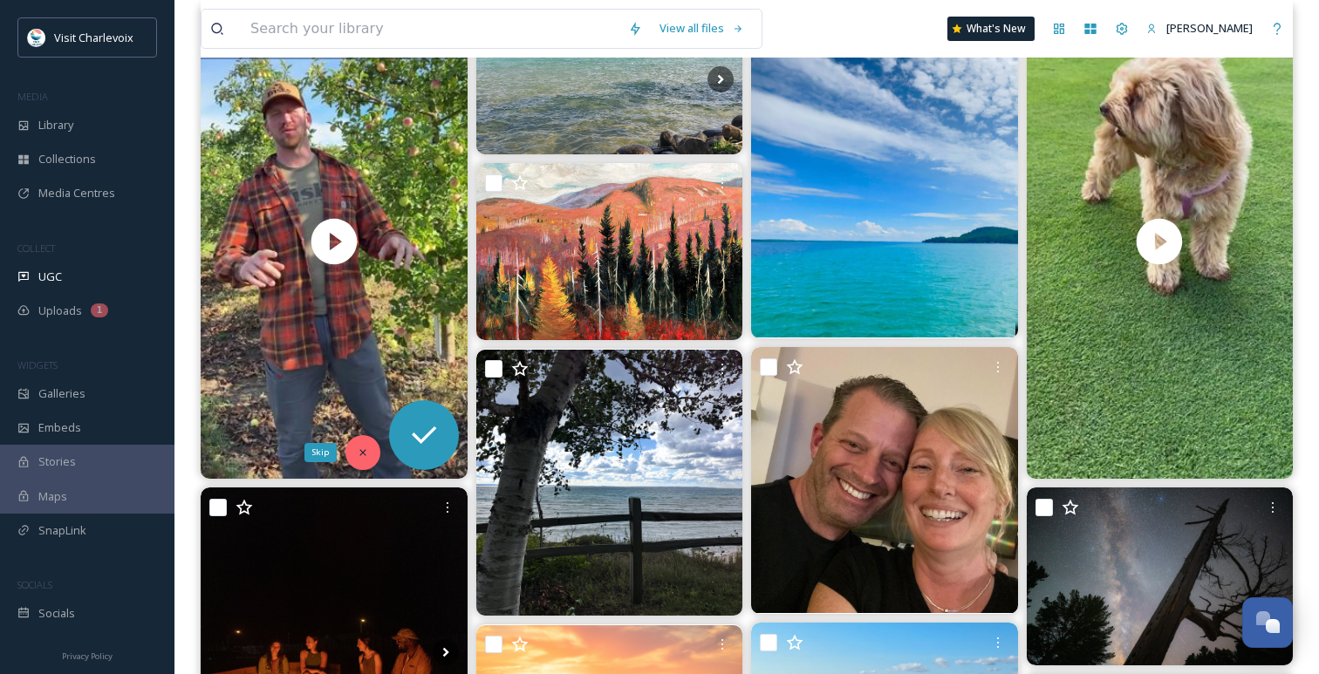
click at [355, 450] on div "Skip" at bounding box center [362, 452] width 35 height 35
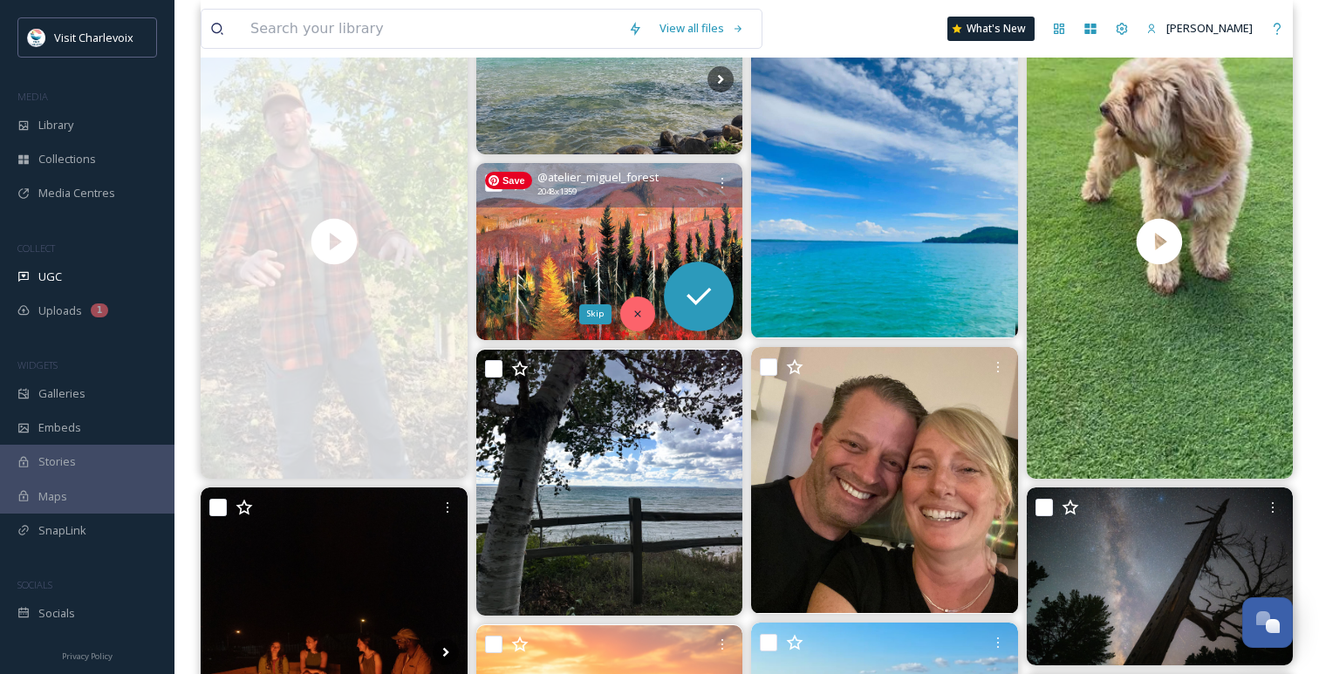
click at [645, 309] on div "Skip" at bounding box center [637, 314] width 35 height 35
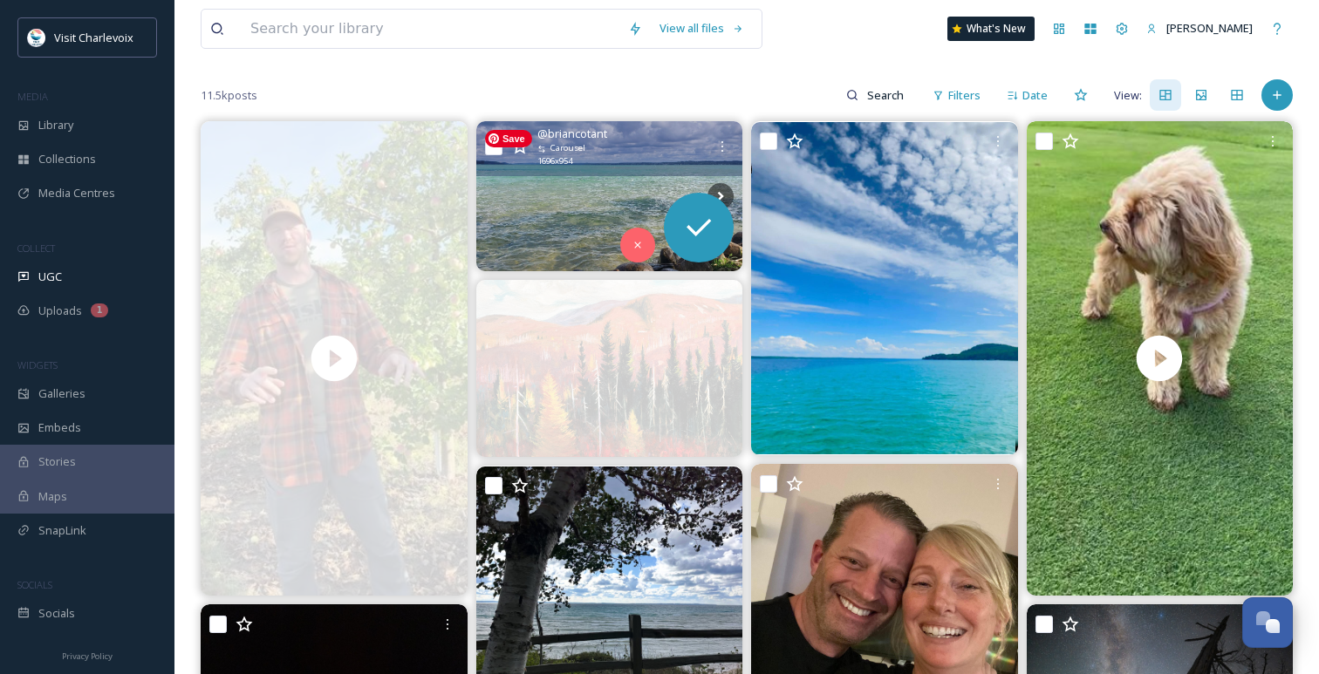
scroll to position [119, 0]
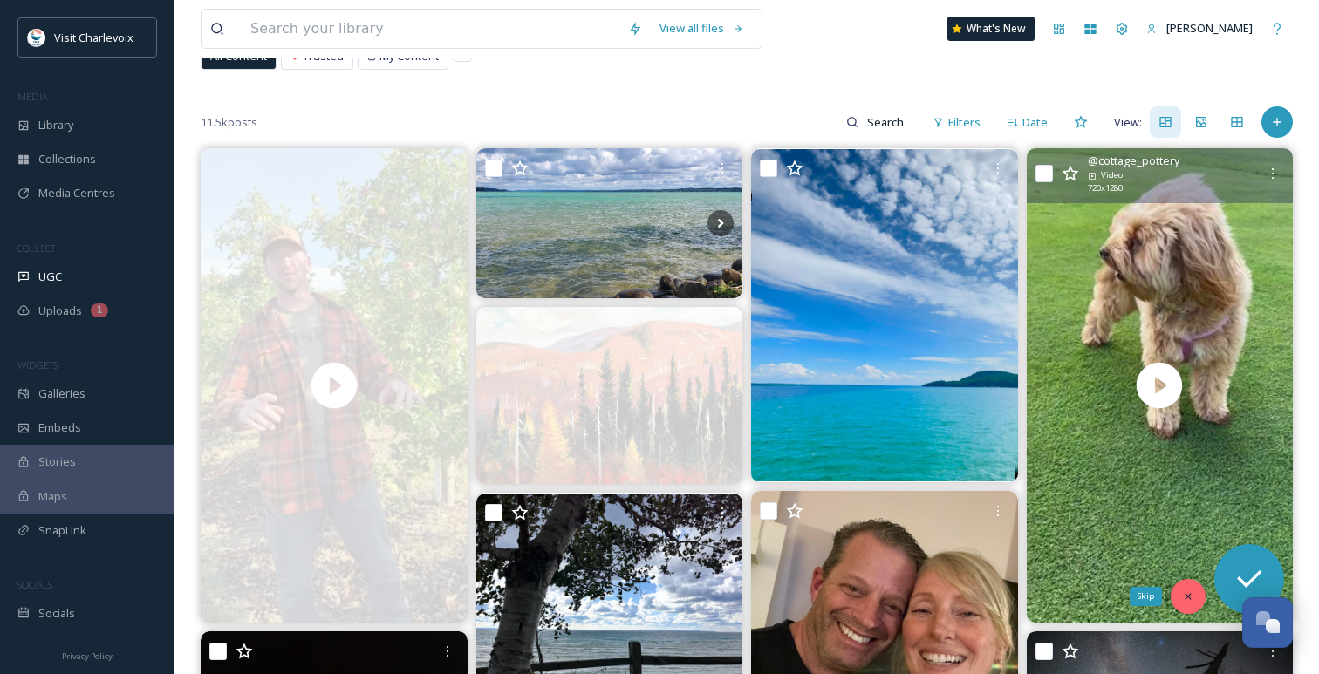
click at [1187, 592] on icon at bounding box center [1188, 596] width 12 height 12
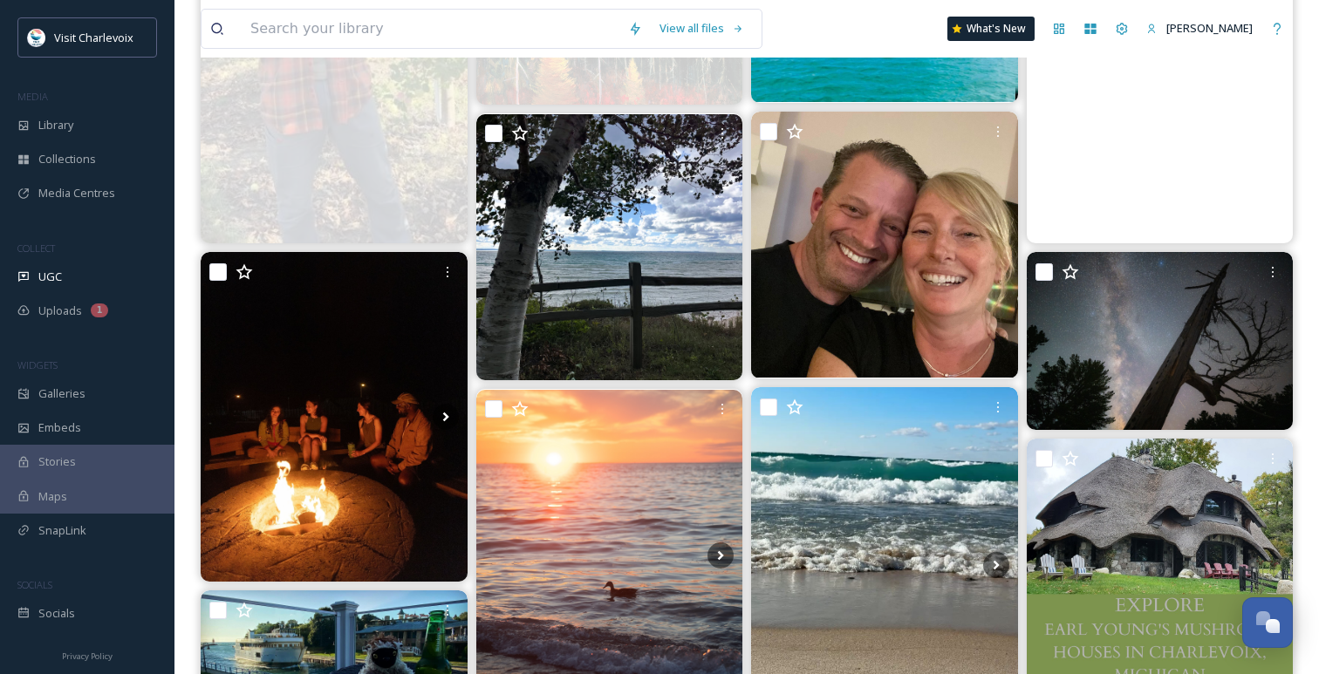
scroll to position [521, 0]
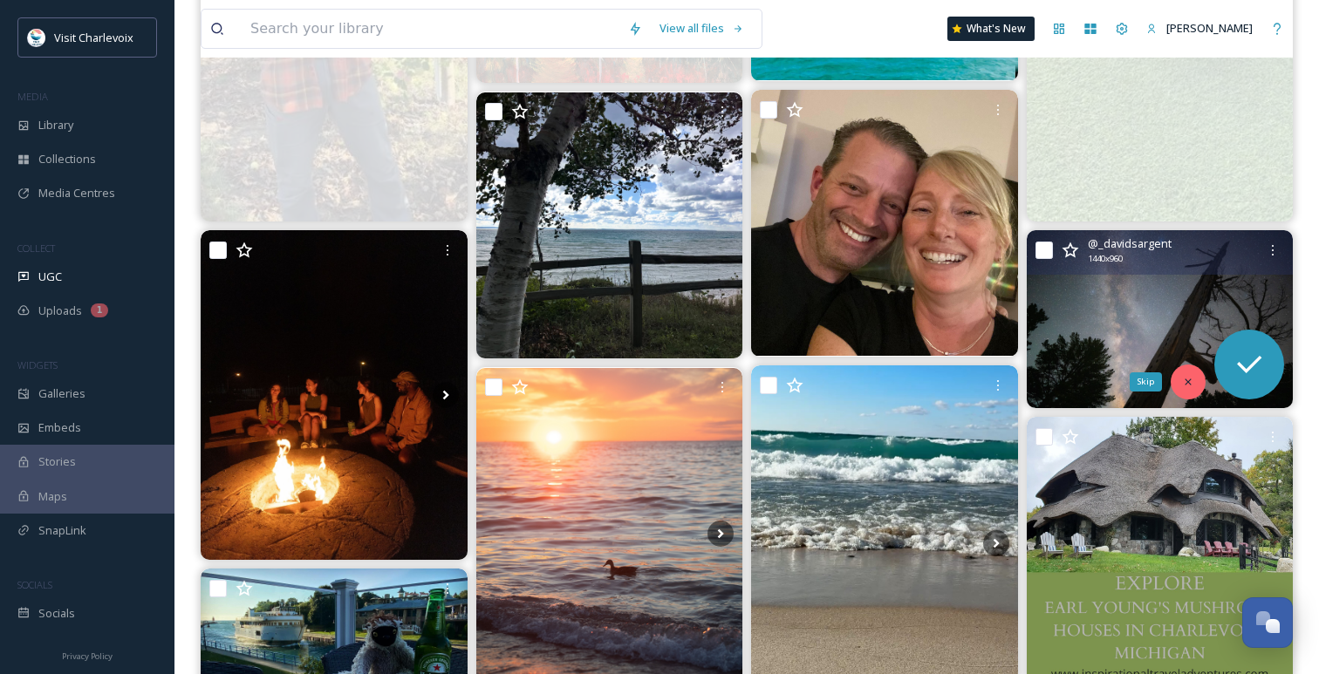
click at [1191, 390] on div "Skip" at bounding box center [1187, 382] width 35 height 35
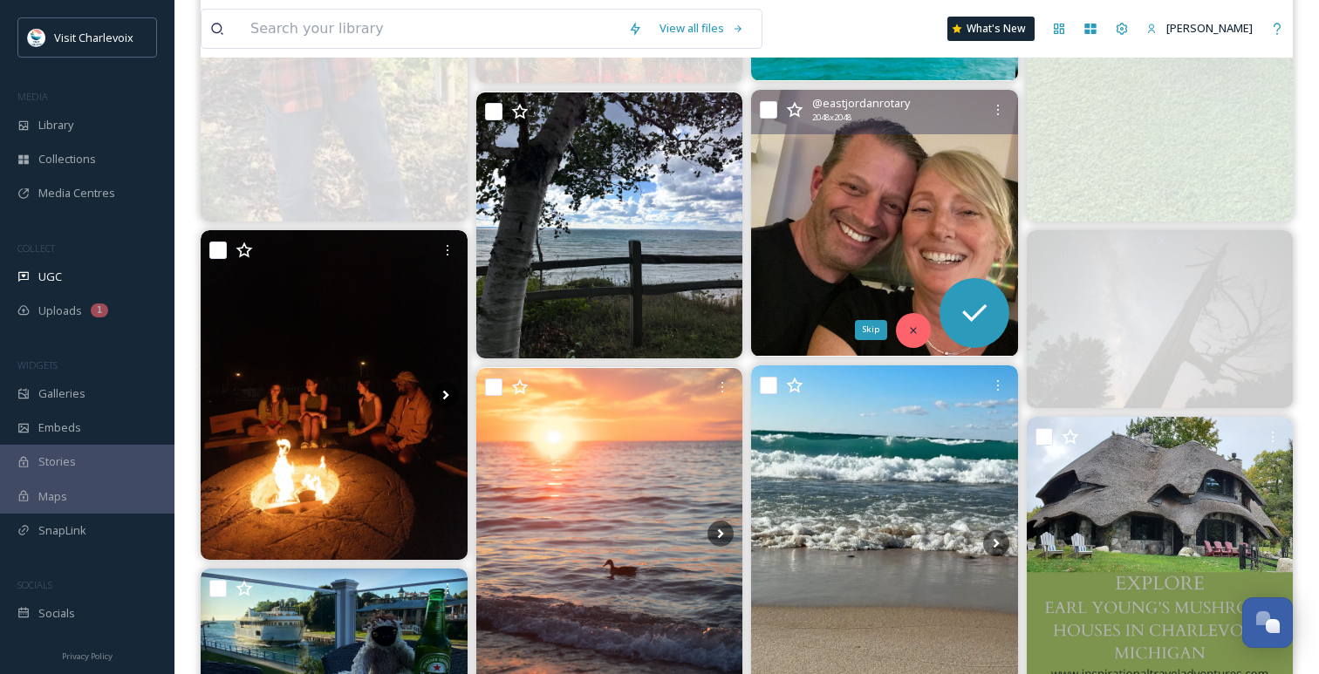
click at [915, 331] on icon at bounding box center [913, 330] width 12 height 12
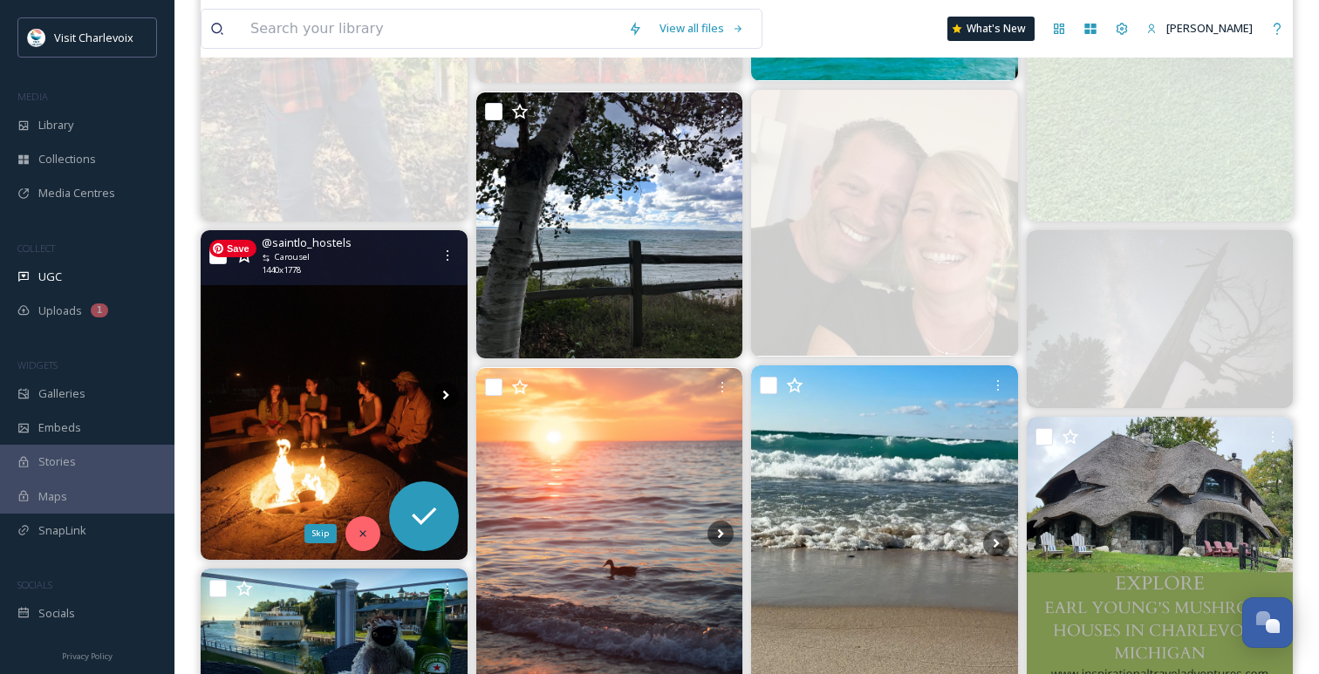
click at [361, 531] on icon at bounding box center [363, 534] width 12 height 12
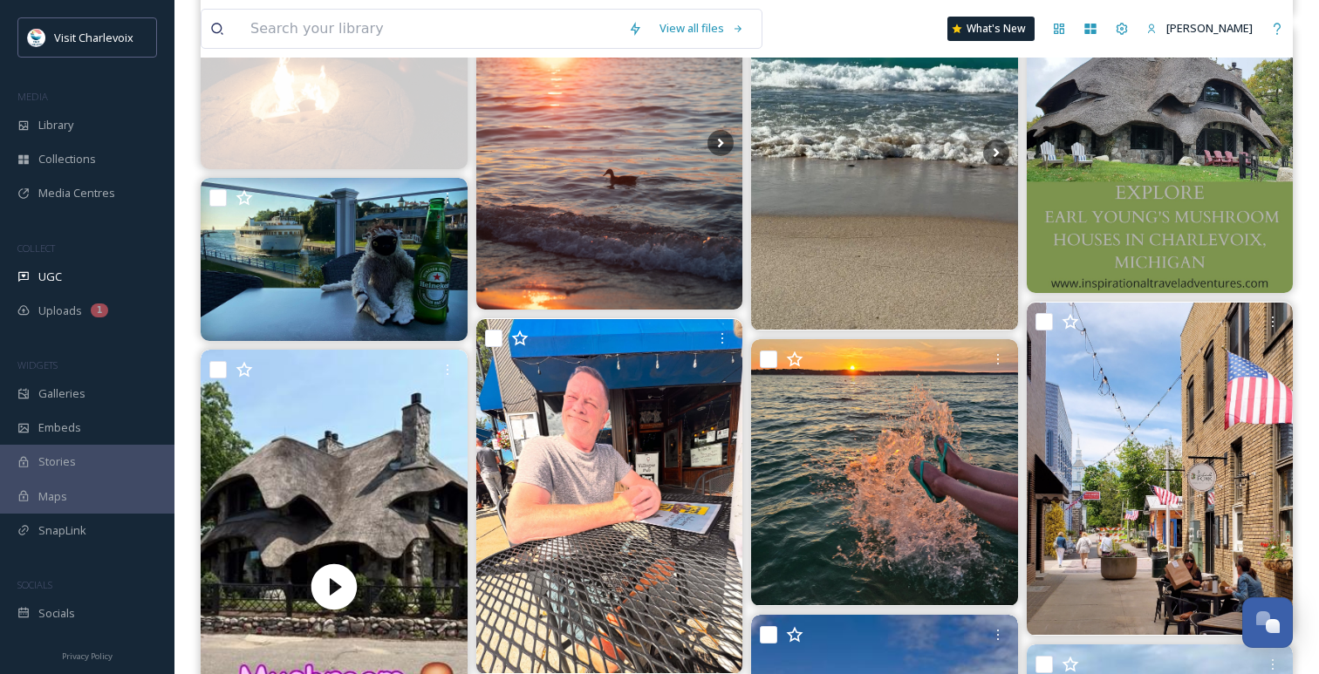
scroll to position [973, 0]
